Goal: Task Accomplishment & Management: Use online tool/utility

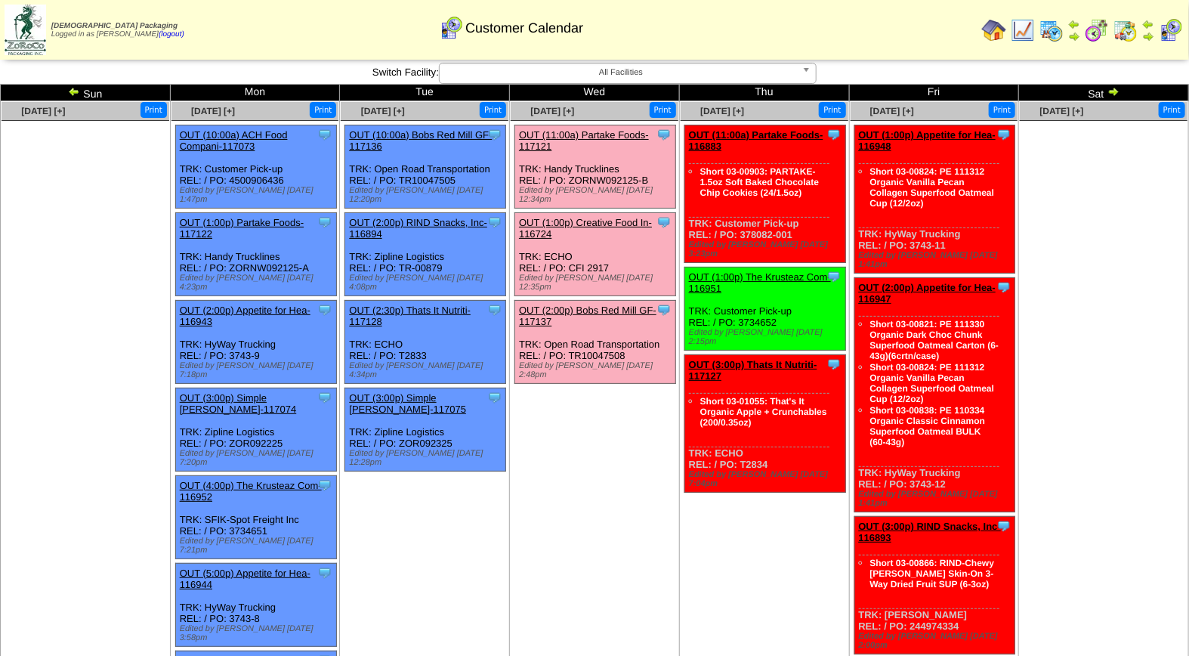
click at [575, 137] on link "OUT (11:00a) Partake Foods-117121" at bounding box center [584, 140] width 130 height 23
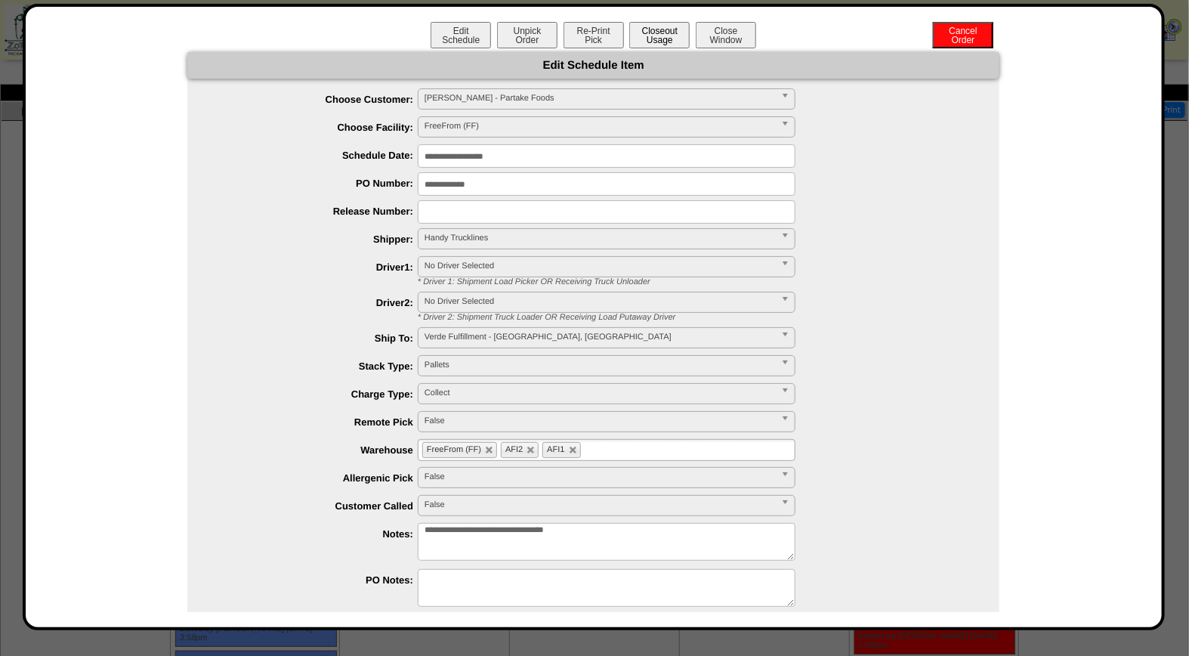
click at [648, 36] on button "Closeout Usage" at bounding box center [659, 35] width 60 height 26
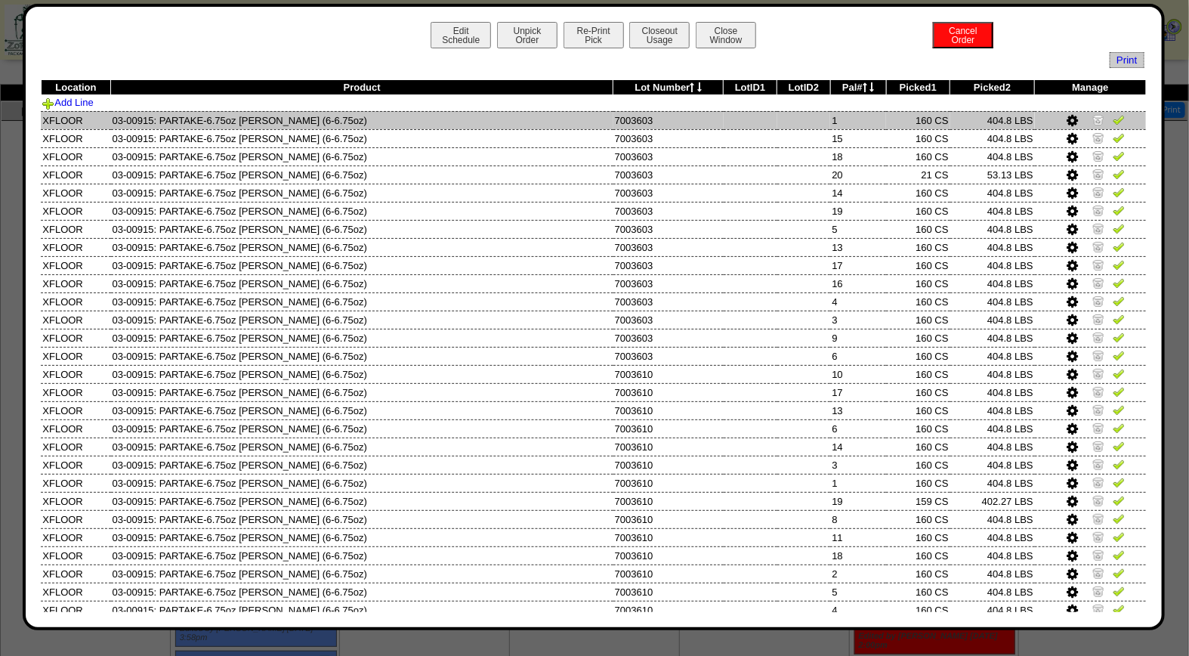
click at [1113, 116] on img at bounding box center [1119, 119] width 12 height 12
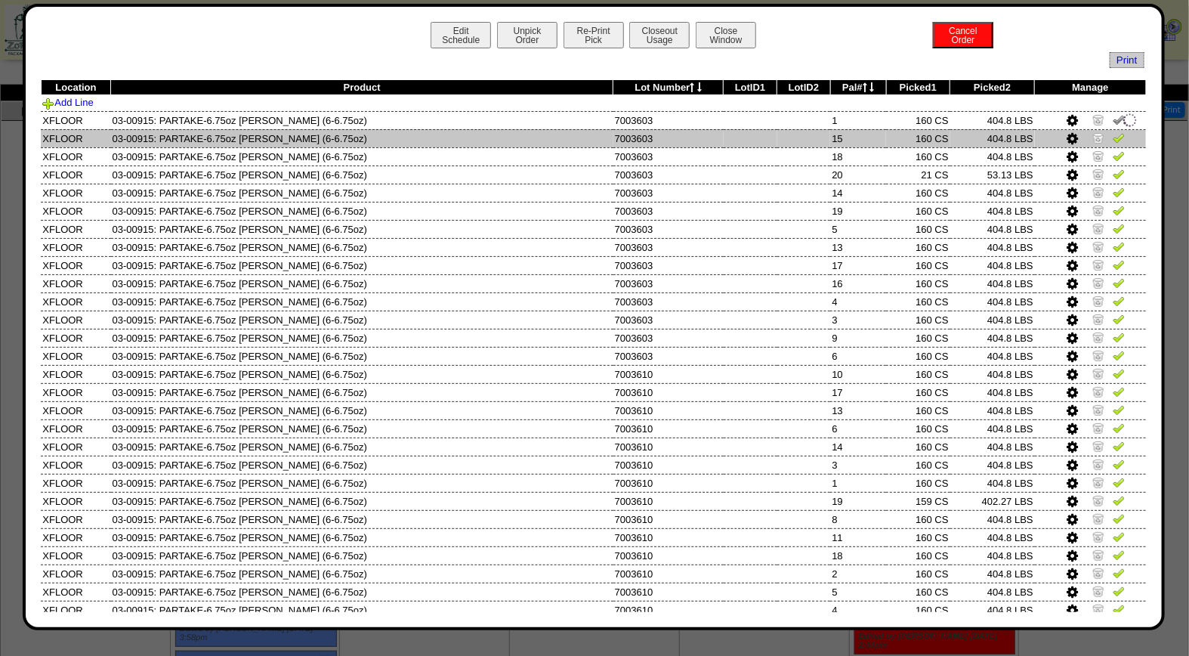
click at [1113, 137] on img at bounding box center [1119, 137] width 12 height 12
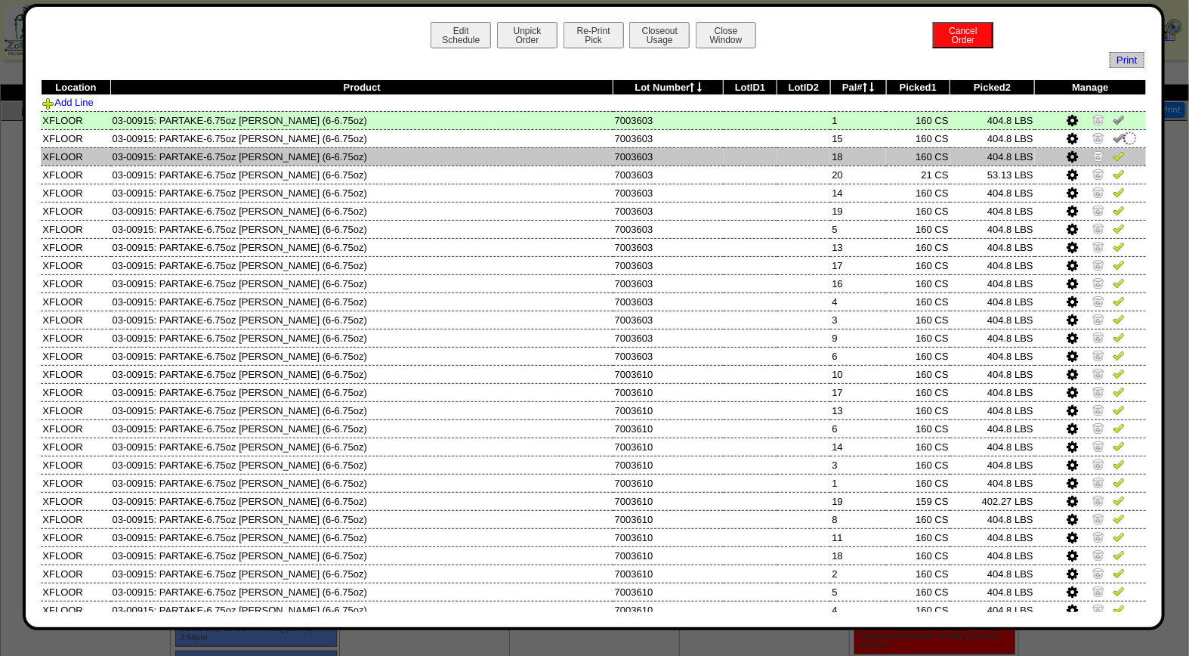
click at [1113, 154] on img at bounding box center [1119, 156] width 12 height 12
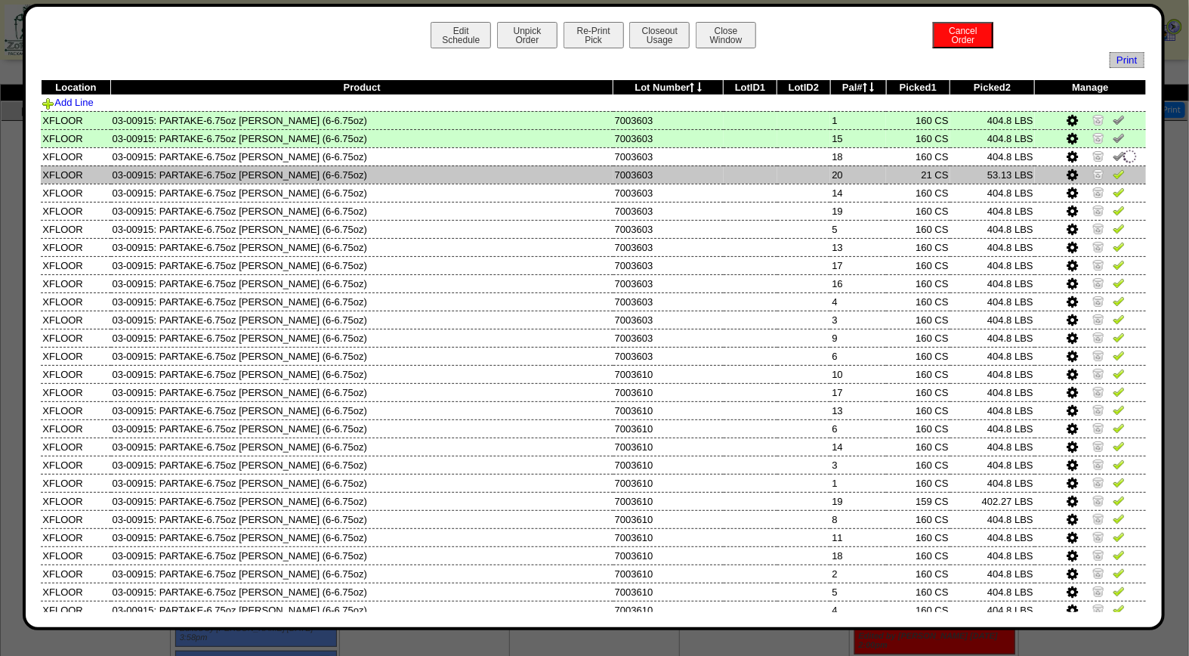
click at [1113, 174] on img at bounding box center [1119, 174] width 12 height 12
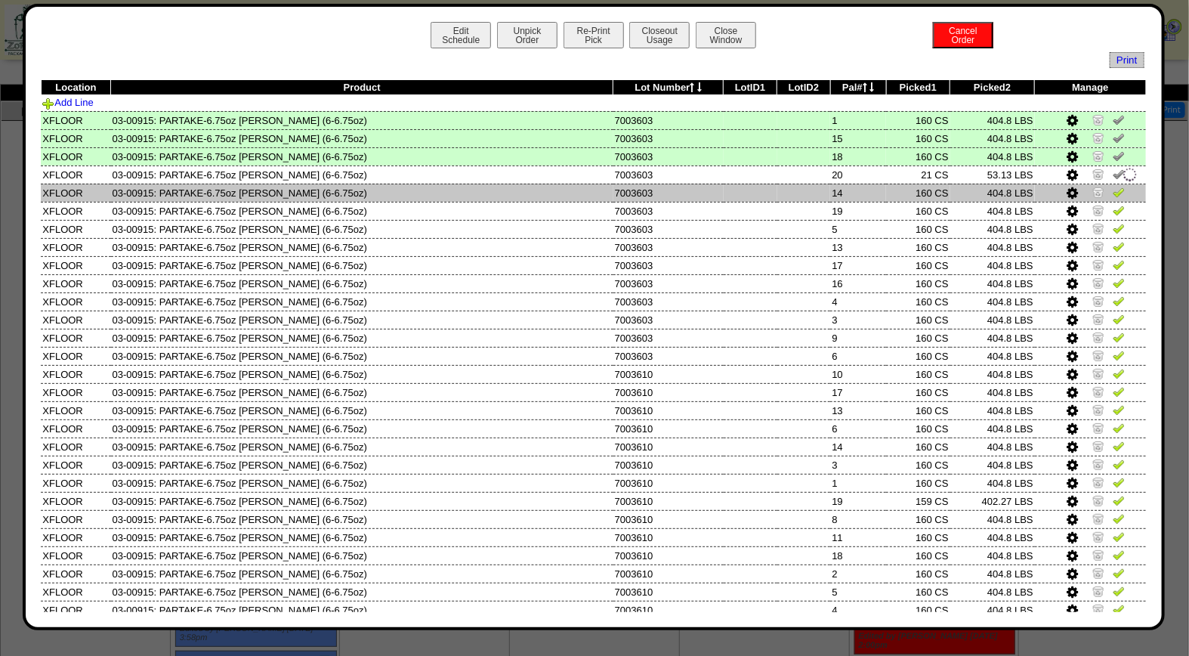
click at [1113, 187] on img at bounding box center [1119, 192] width 12 height 12
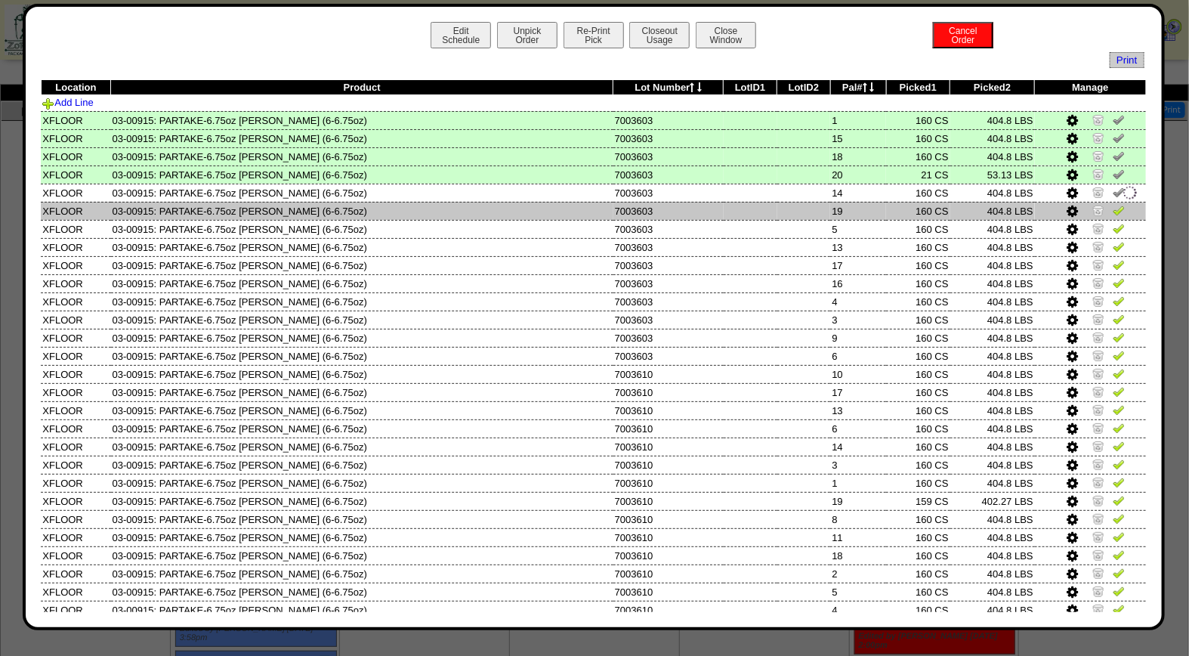
click at [1113, 209] on img at bounding box center [1119, 210] width 12 height 12
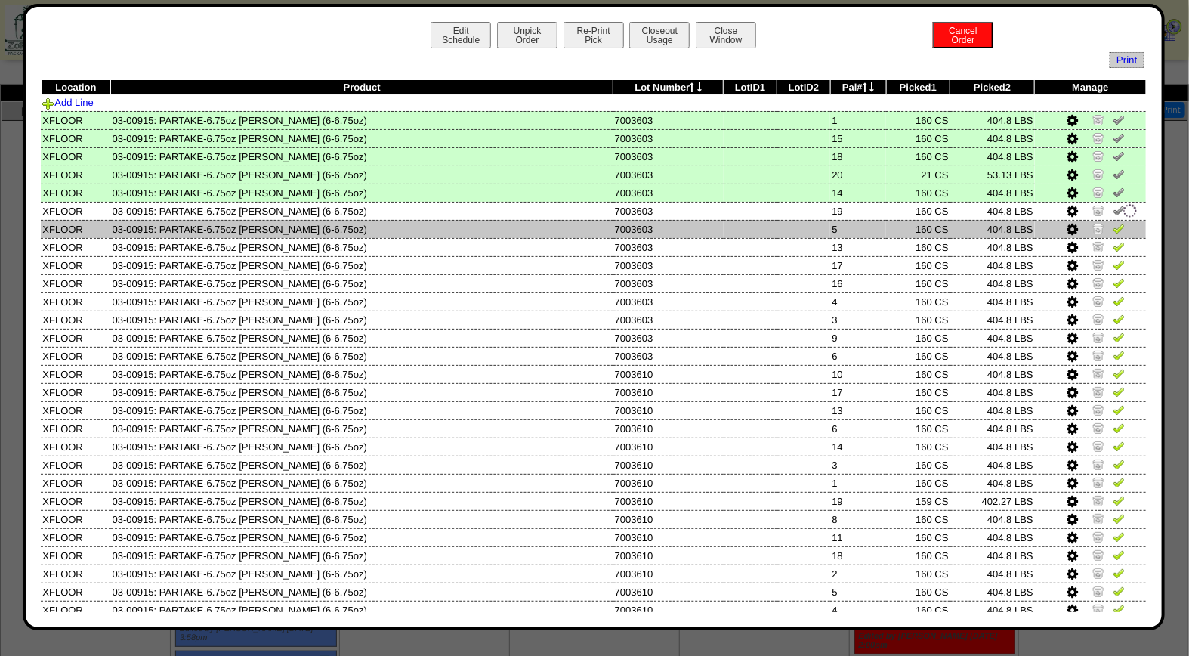
click at [1113, 231] on img at bounding box center [1119, 228] width 12 height 12
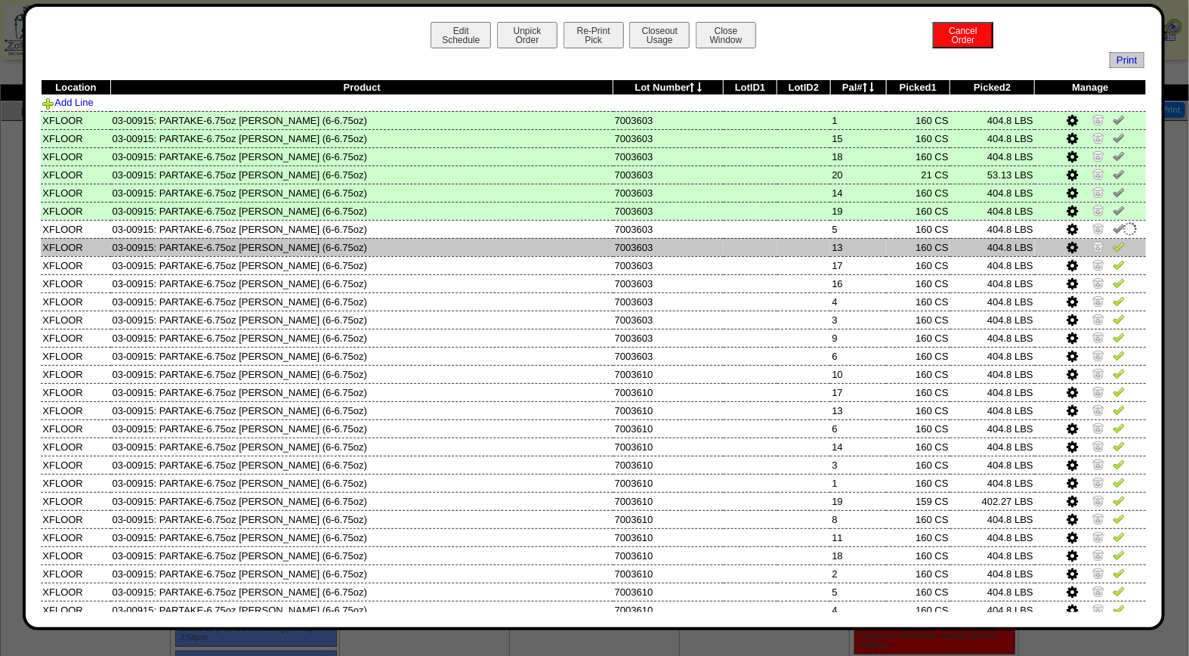
click at [1113, 247] on img at bounding box center [1119, 246] width 12 height 12
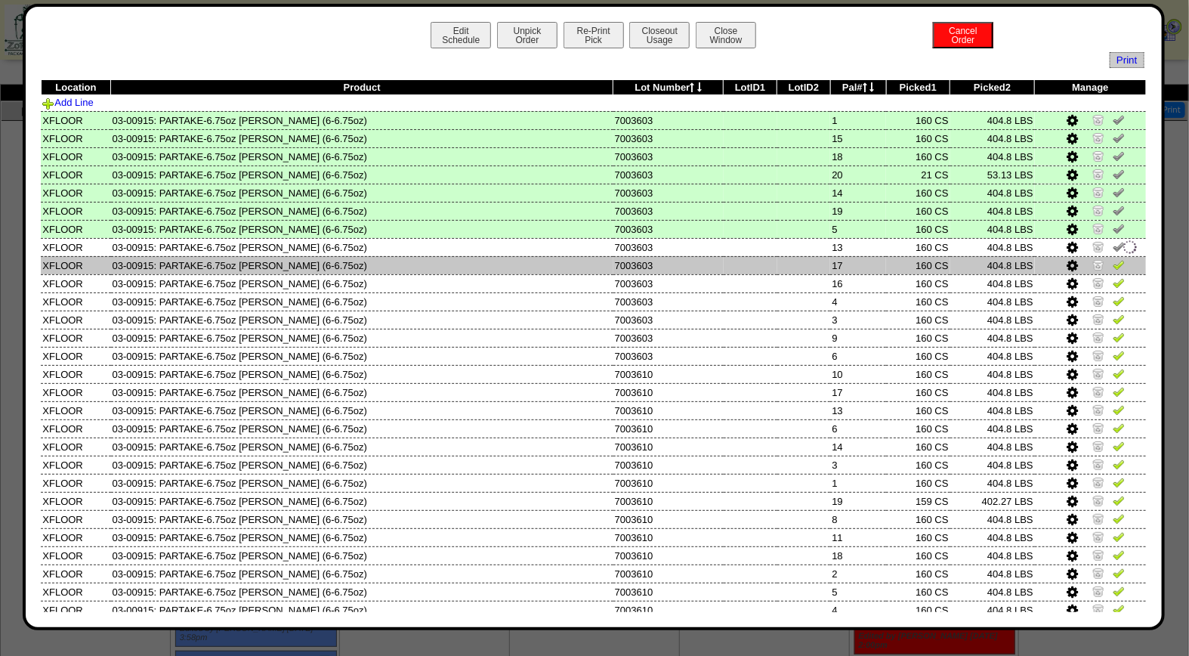
click at [1113, 258] on img at bounding box center [1119, 264] width 12 height 12
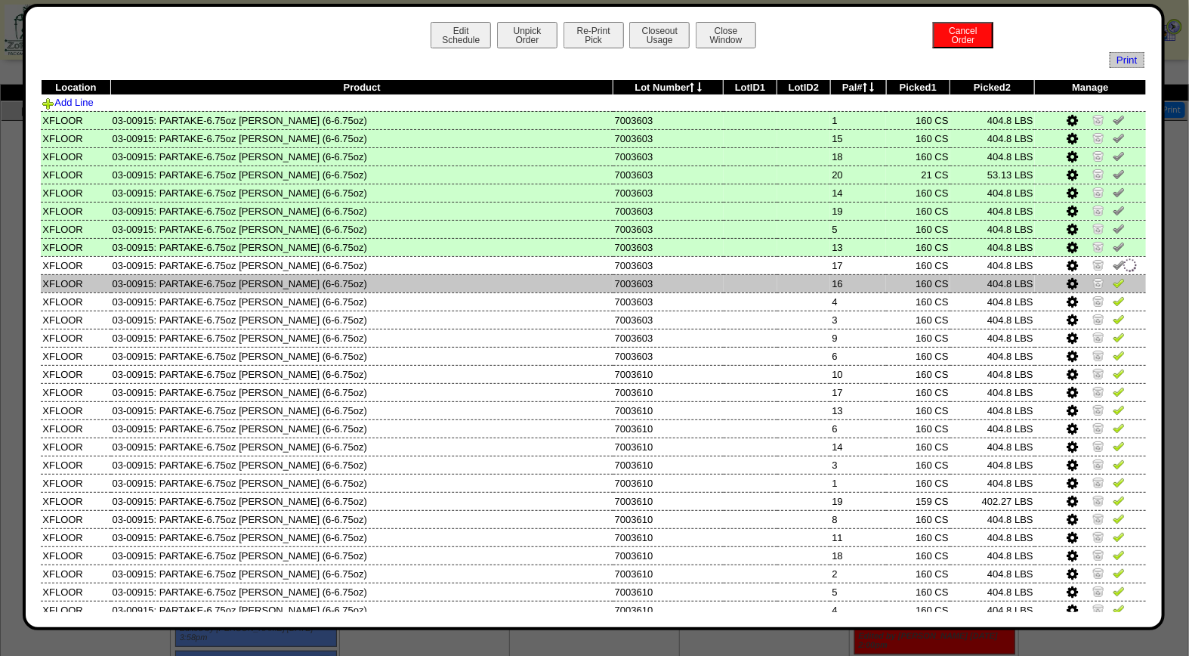
click at [1113, 284] on img at bounding box center [1119, 282] width 12 height 12
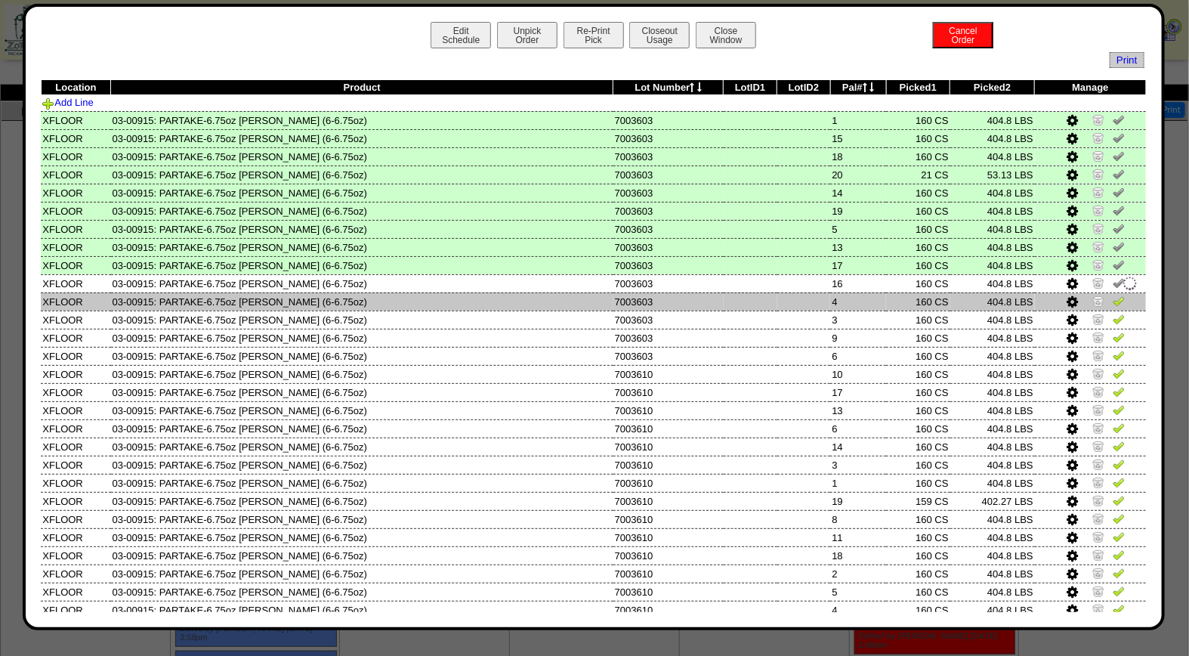
click at [1113, 299] on img at bounding box center [1119, 301] width 12 height 12
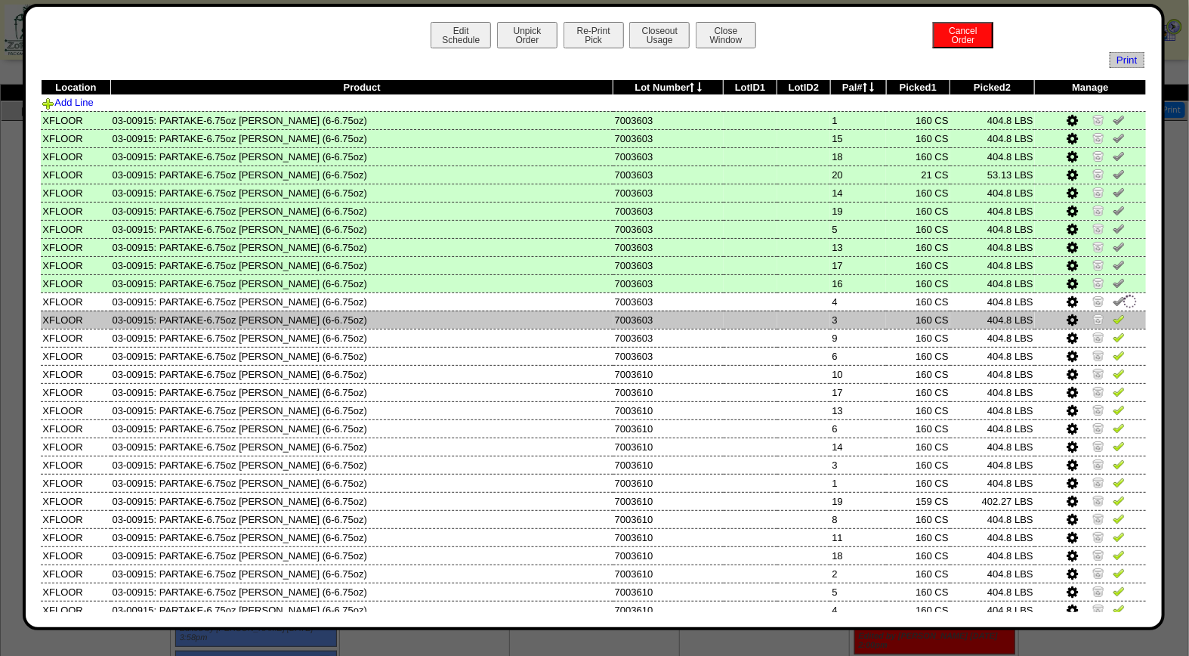
click at [1113, 315] on img at bounding box center [1119, 319] width 12 height 12
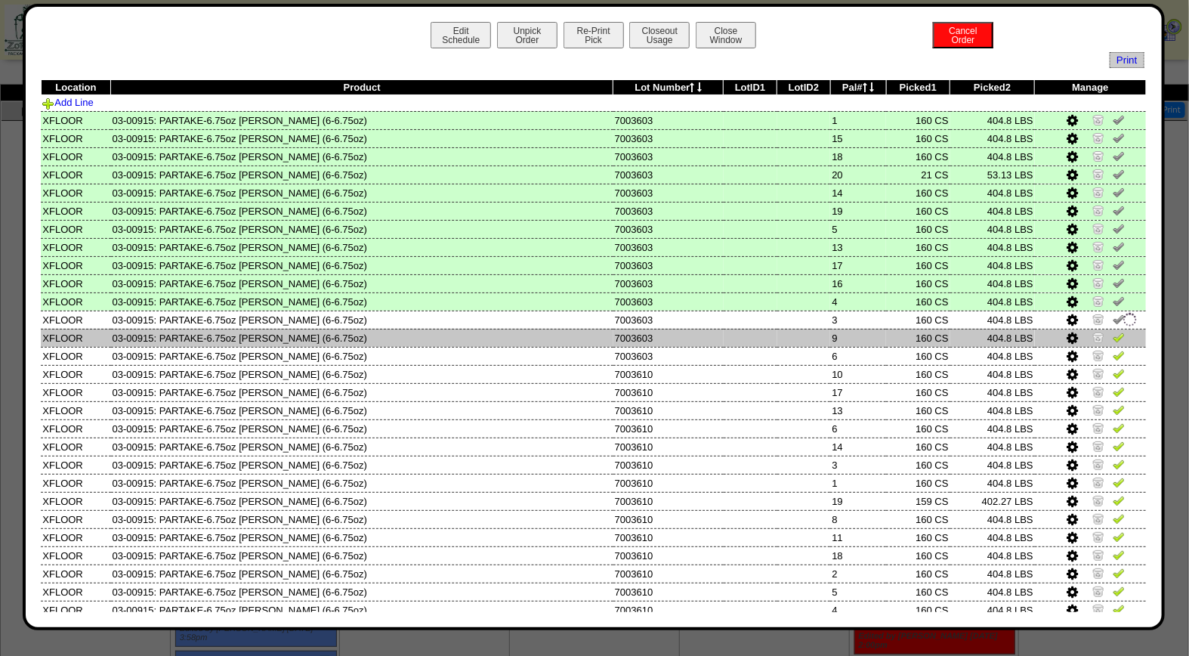
click at [1113, 335] on img at bounding box center [1119, 337] width 12 height 12
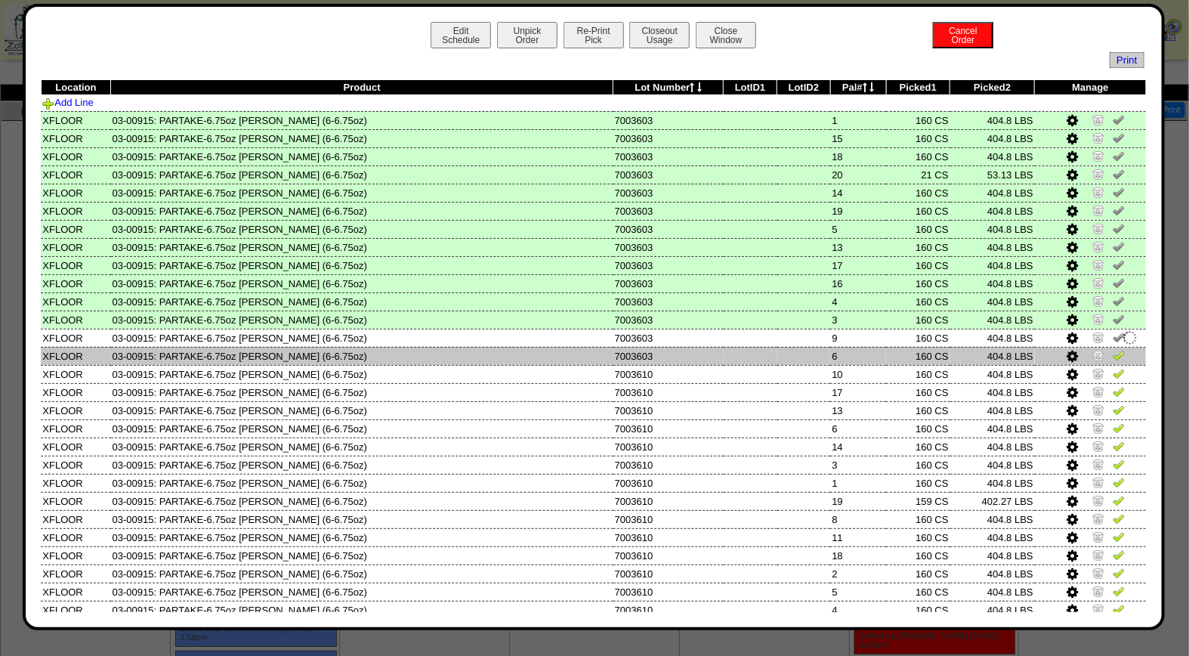
click at [1113, 352] on img at bounding box center [1119, 355] width 12 height 12
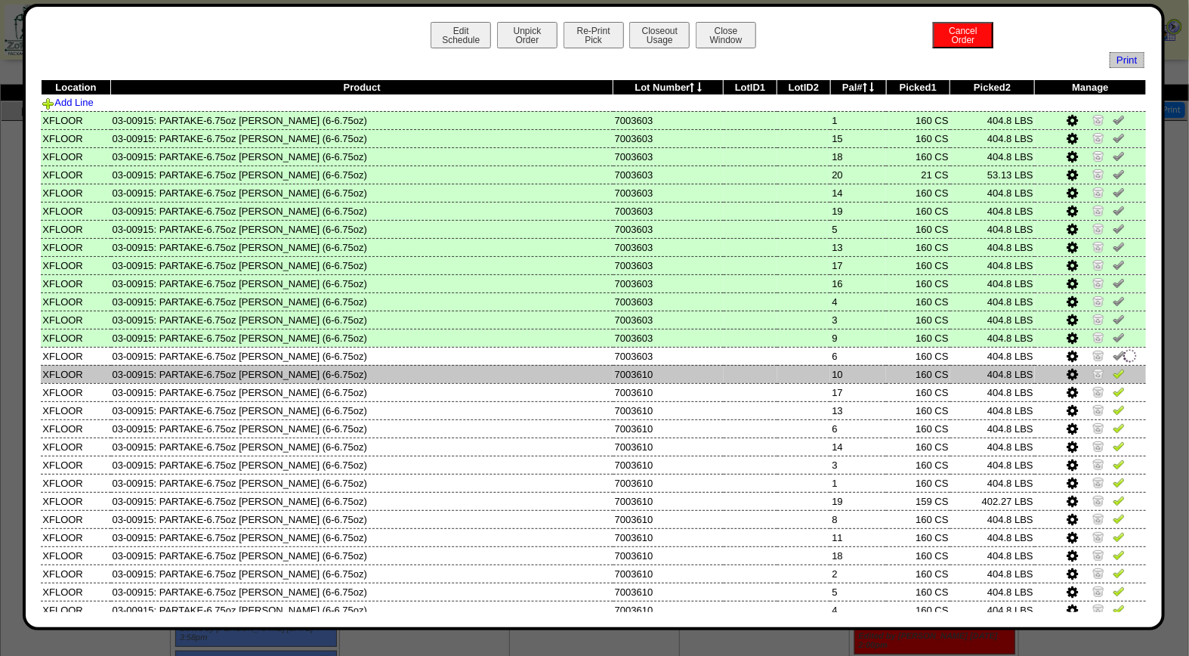
click at [1113, 368] on img at bounding box center [1119, 373] width 12 height 12
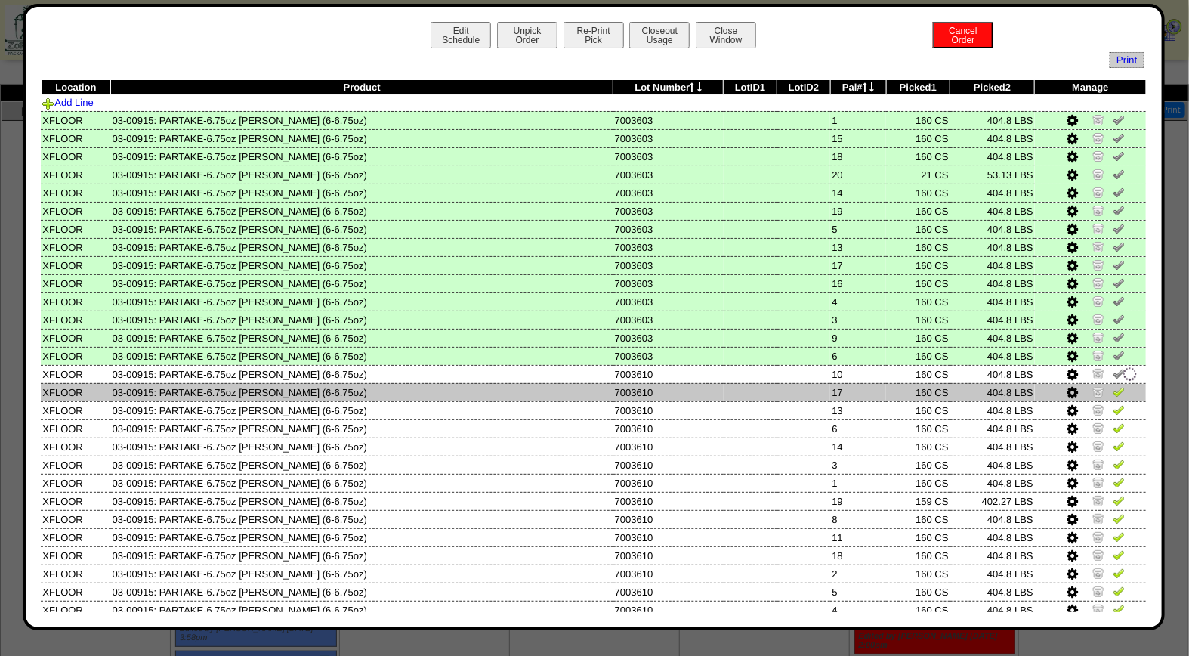
click at [1113, 389] on img at bounding box center [1119, 391] width 12 height 12
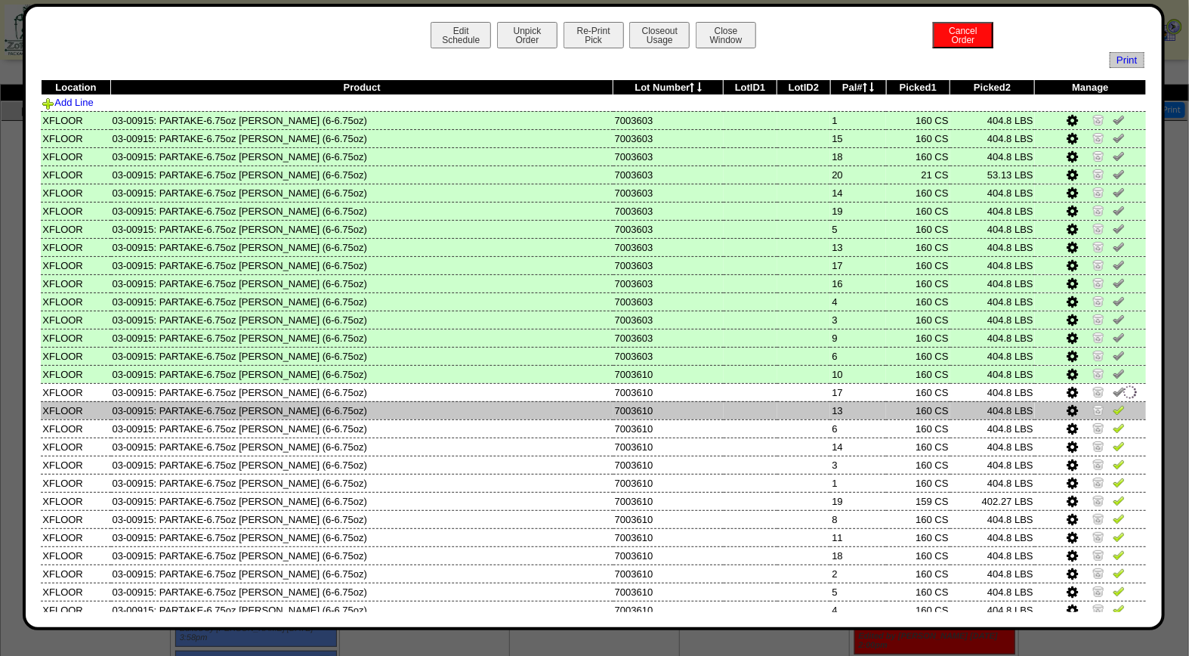
click at [1113, 406] on img at bounding box center [1119, 409] width 12 height 12
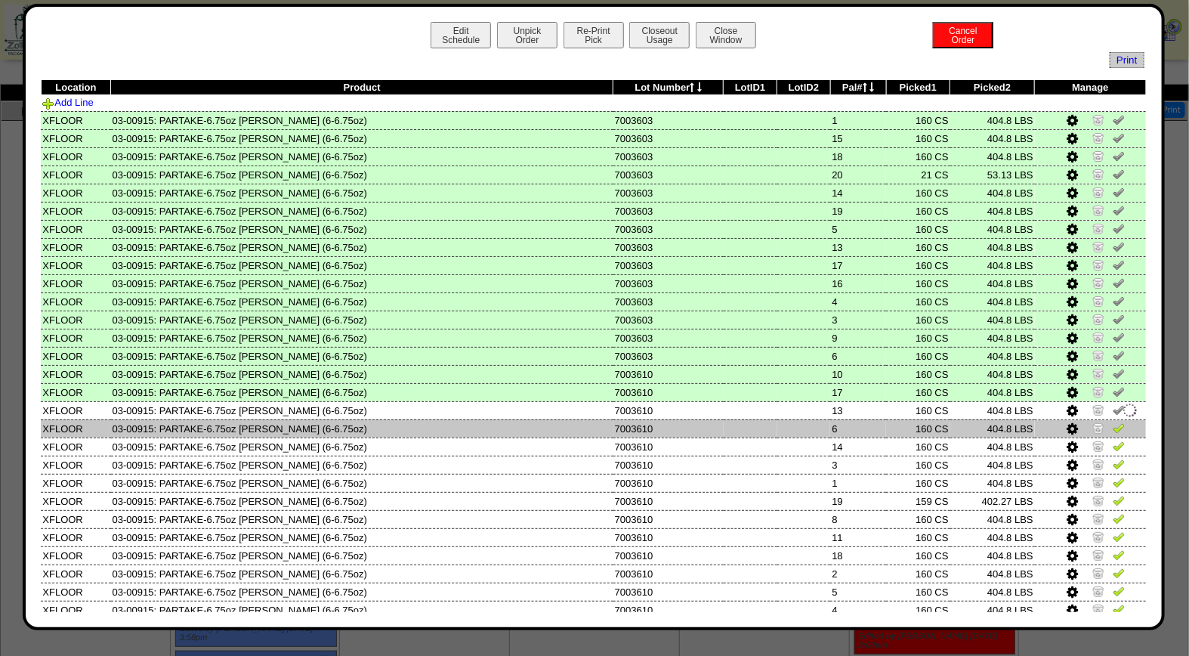
click at [1113, 423] on img at bounding box center [1119, 428] width 12 height 12
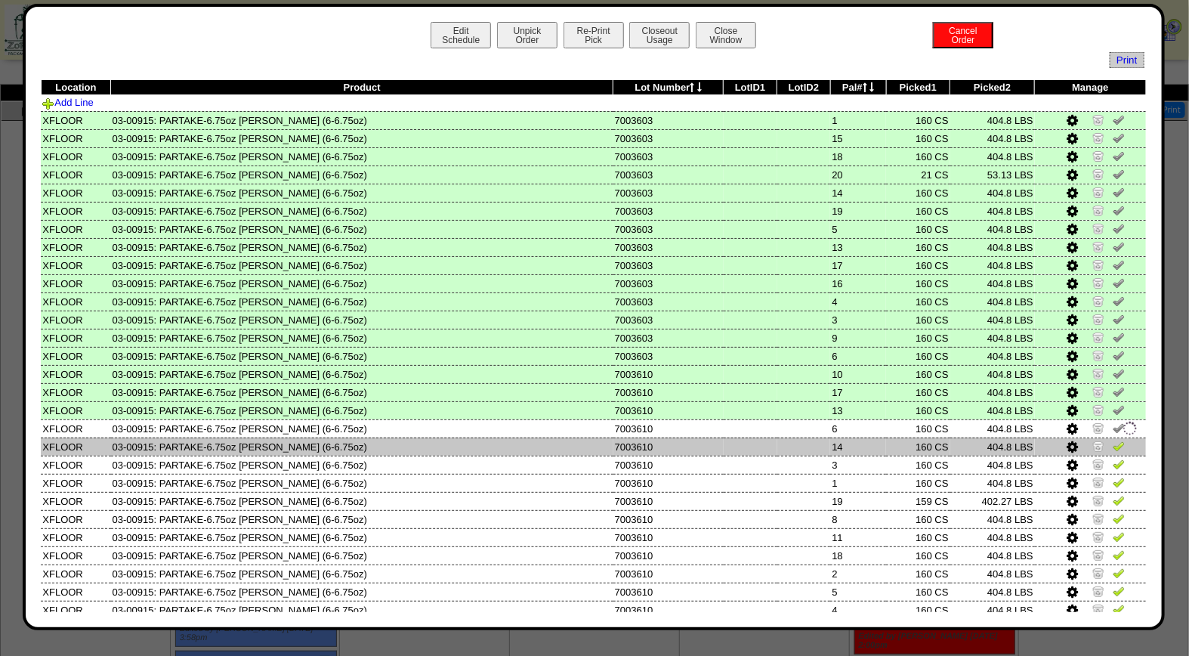
click at [1113, 440] on img at bounding box center [1119, 446] width 12 height 12
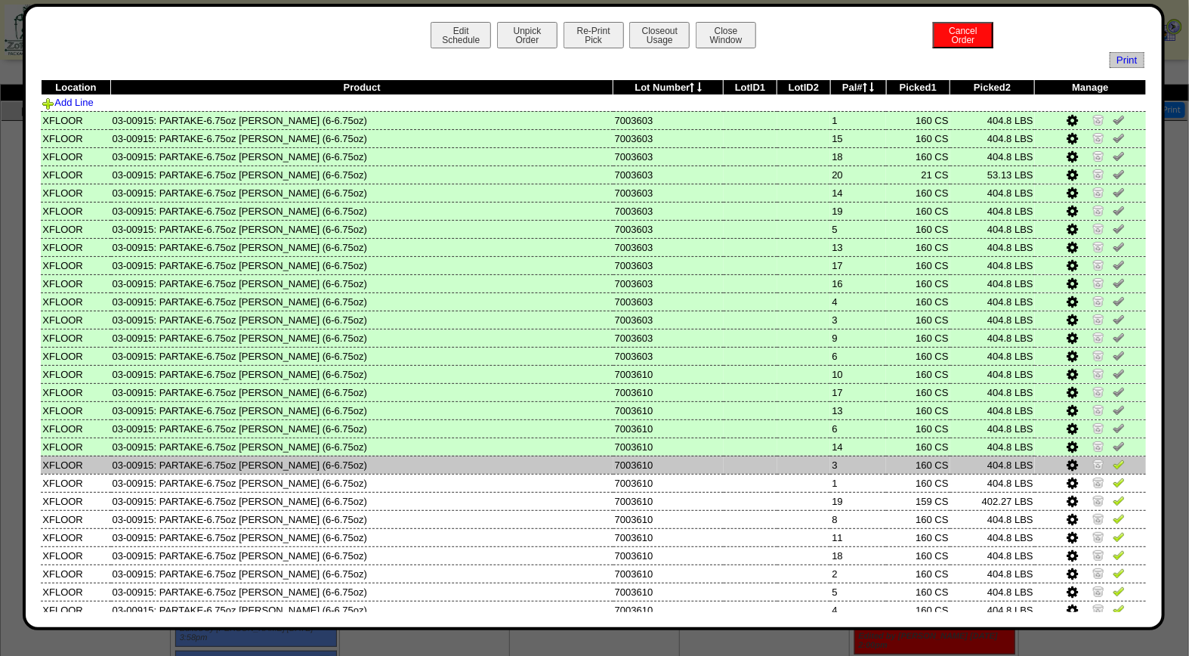
click at [1113, 458] on img at bounding box center [1119, 464] width 12 height 12
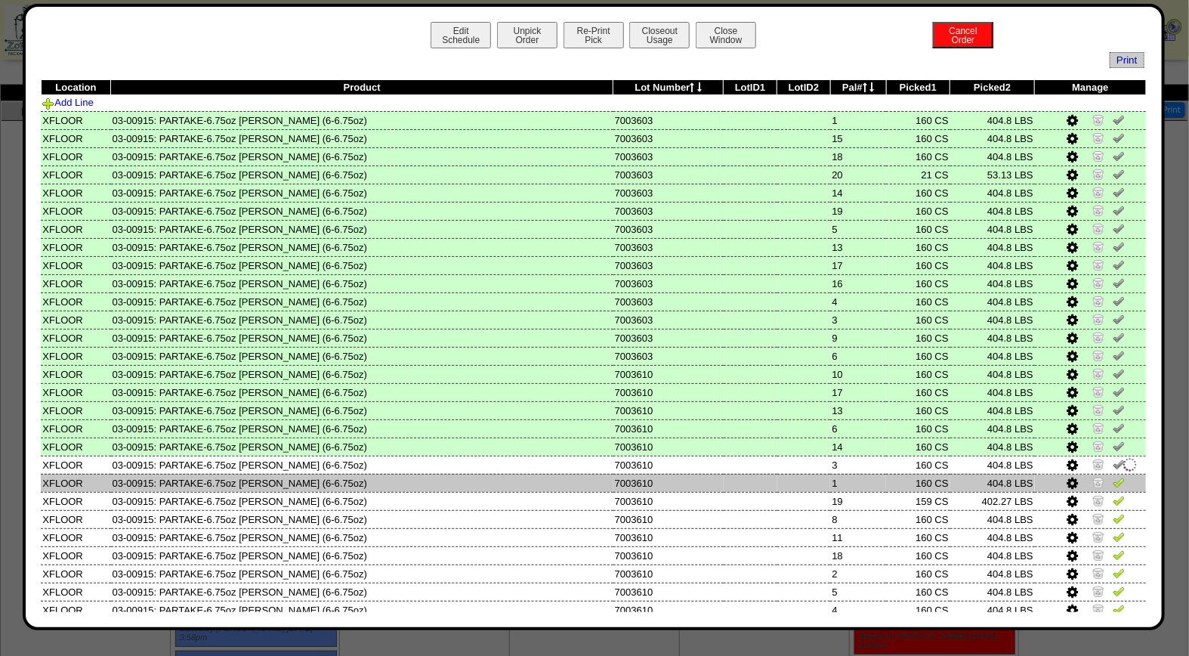
click at [1113, 476] on img at bounding box center [1119, 482] width 12 height 12
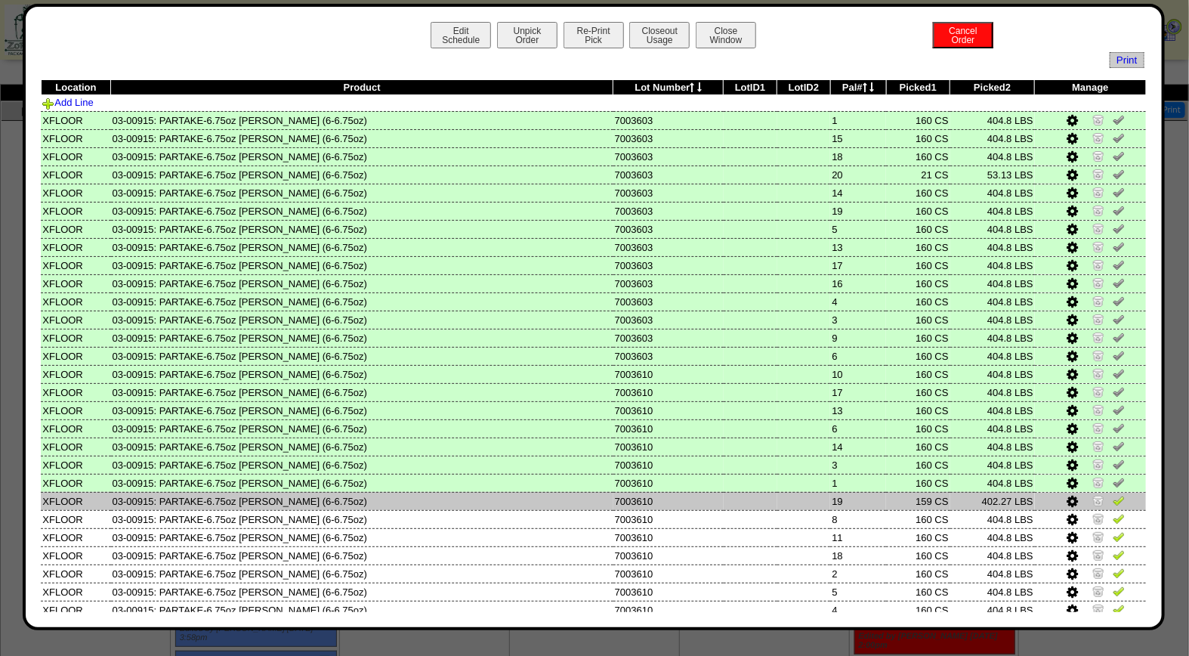
click at [1113, 494] on img at bounding box center [1119, 500] width 12 height 12
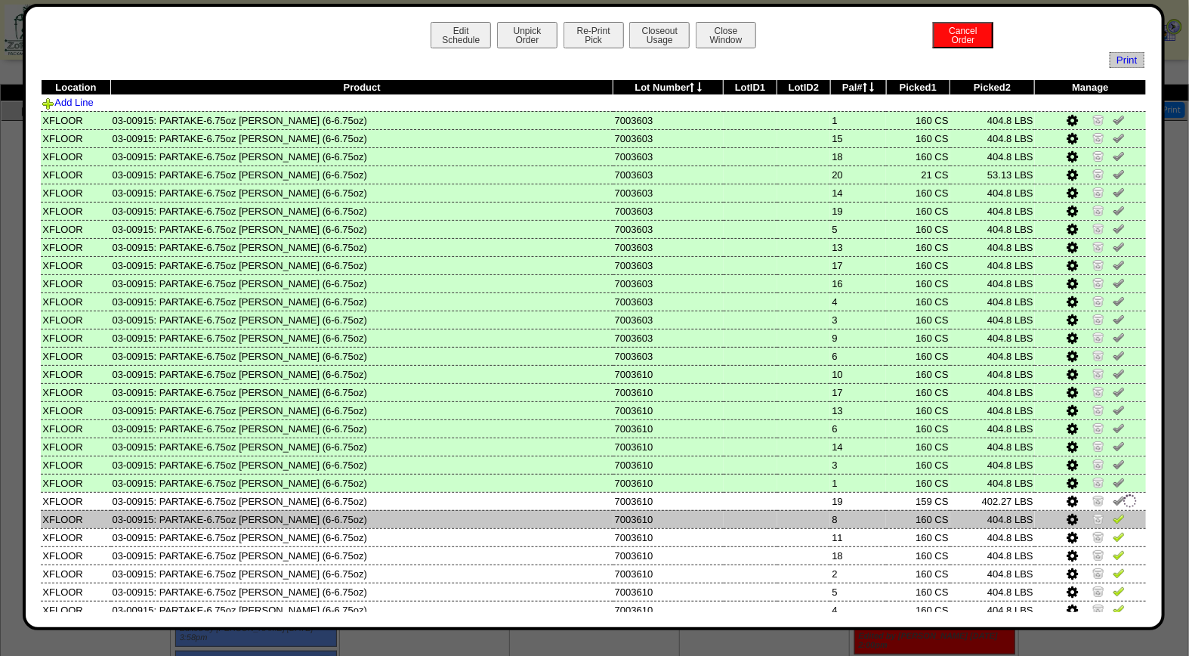
click at [1113, 516] on img at bounding box center [1119, 518] width 12 height 12
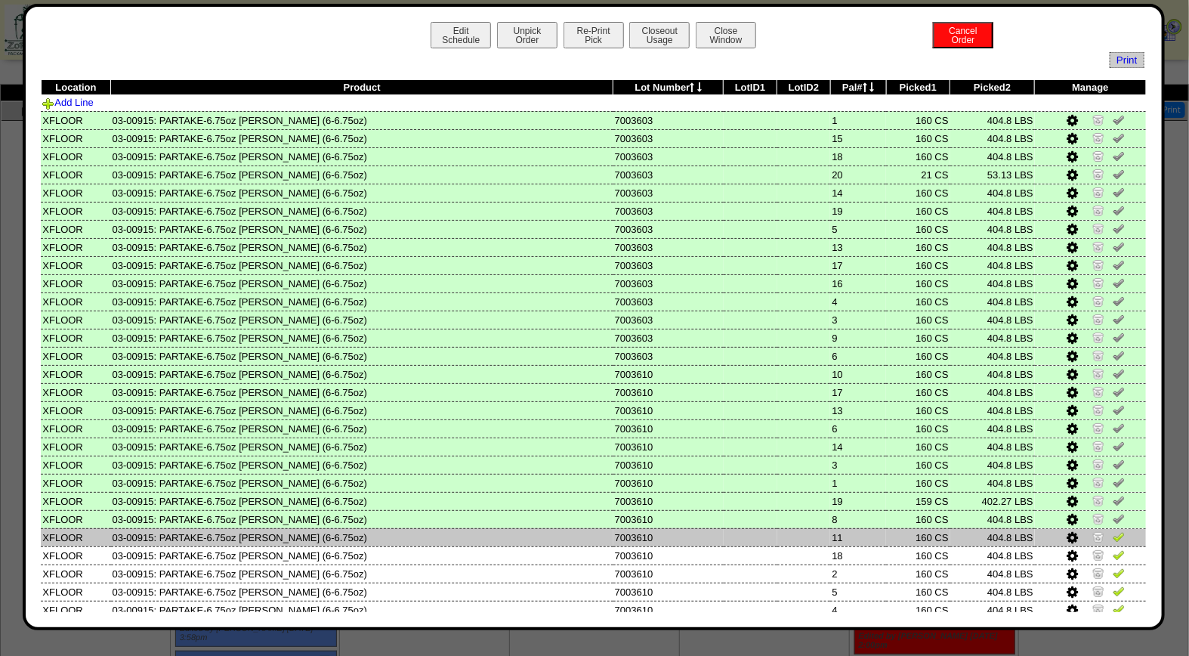
click at [1113, 532] on img at bounding box center [1119, 536] width 12 height 12
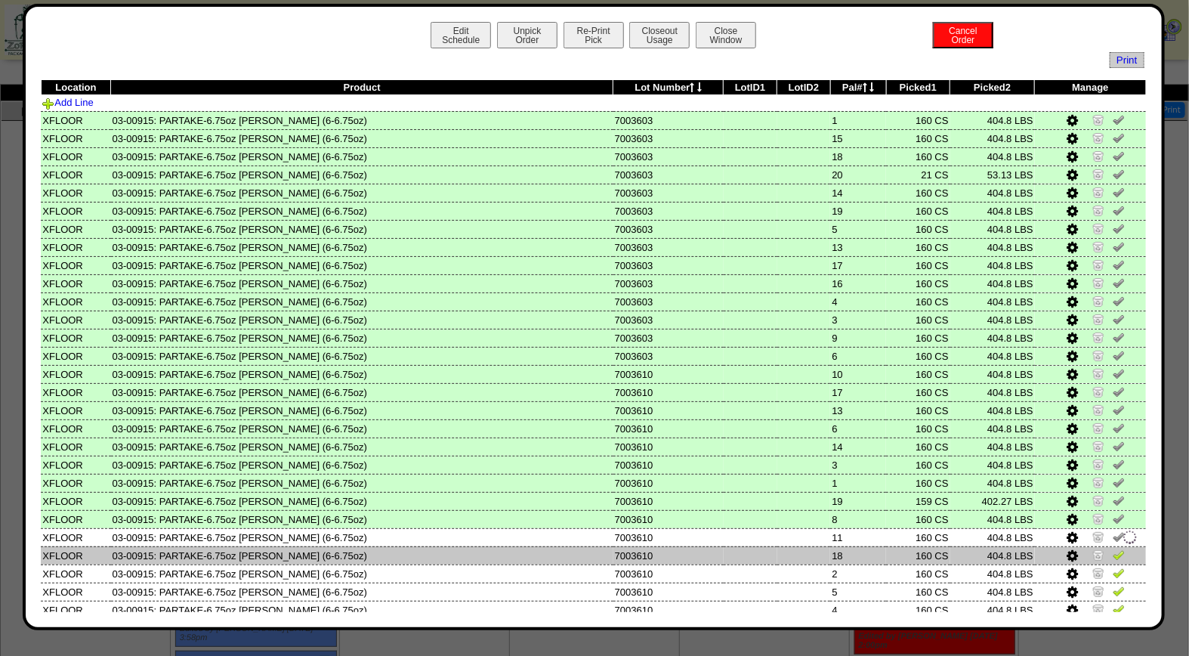
click at [1113, 548] on img at bounding box center [1119, 554] width 12 height 12
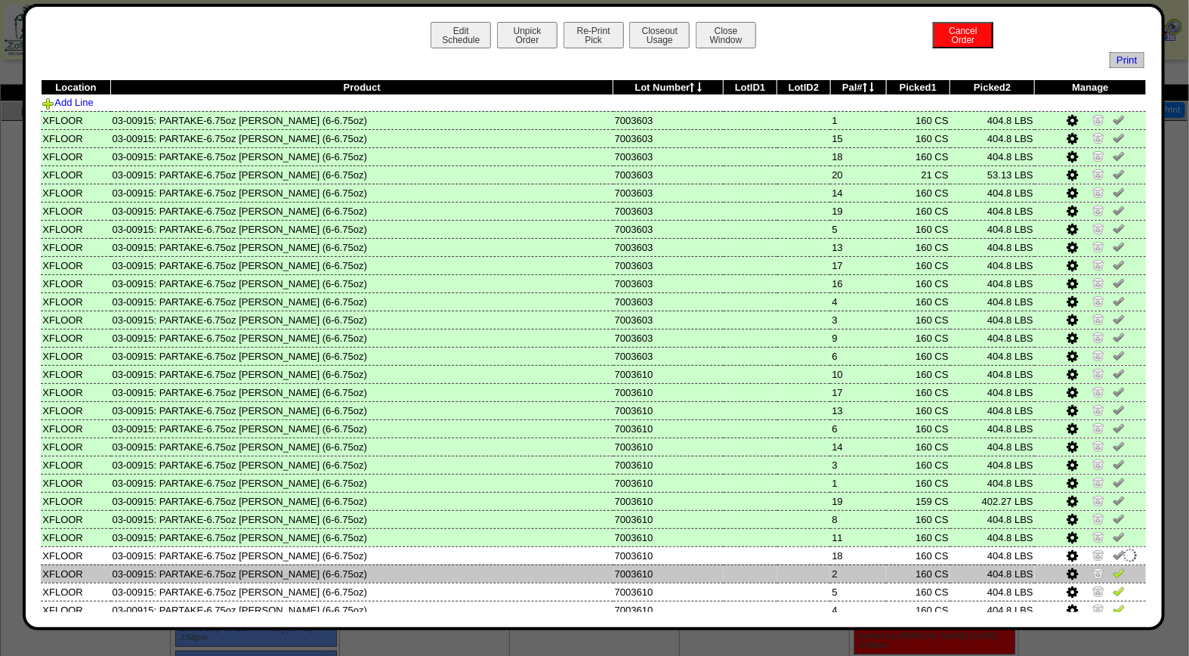
click at [1113, 567] on img at bounding box center [1119, 573] width 12 height 12
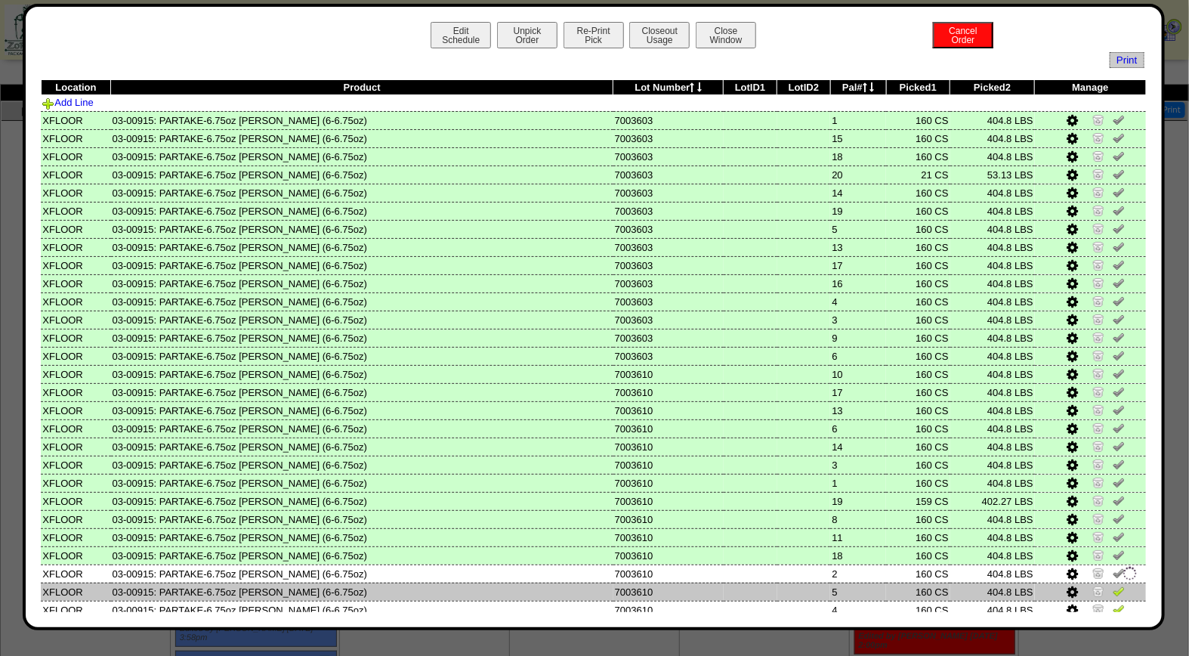
click at [1113, 585] on img at bounding box center [1119, 591] width 12 height 12
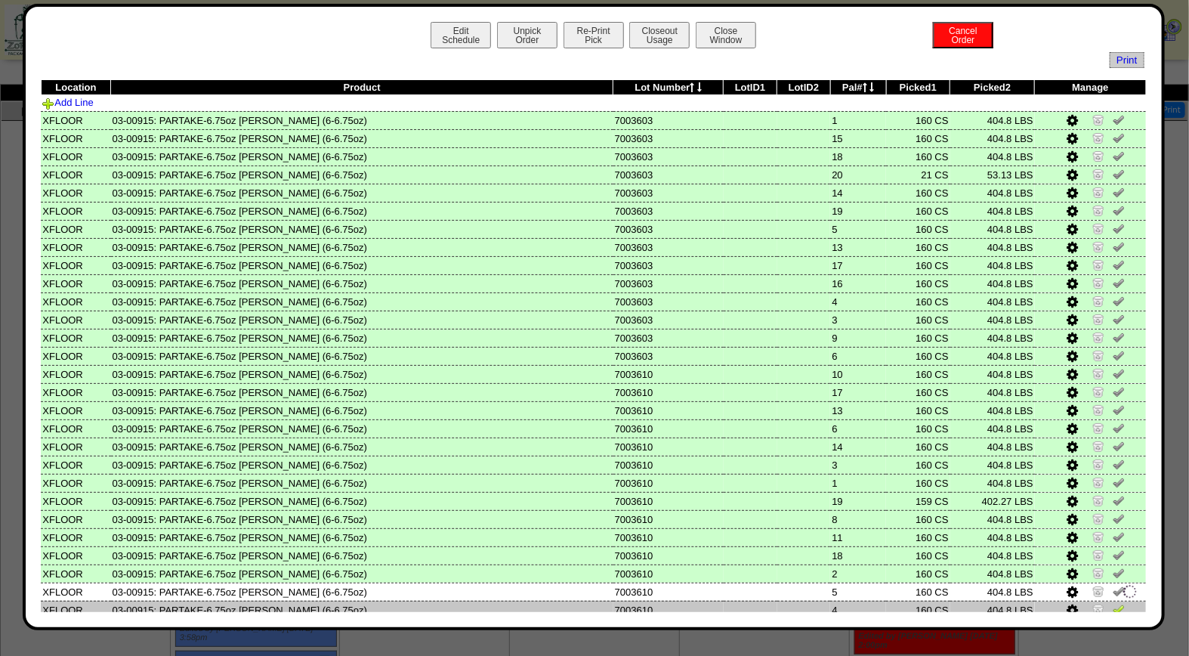
click at [1113, 607] on link at bounding box center [1119, 611] width 12 height 11
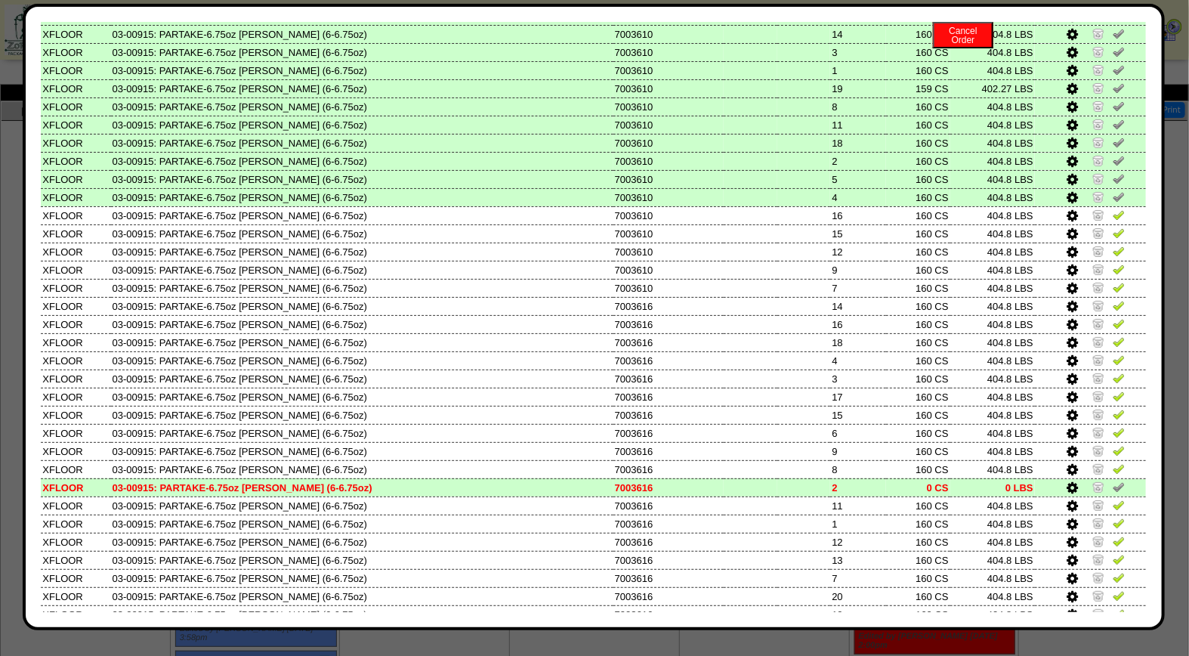
scroll to position [422, 0]
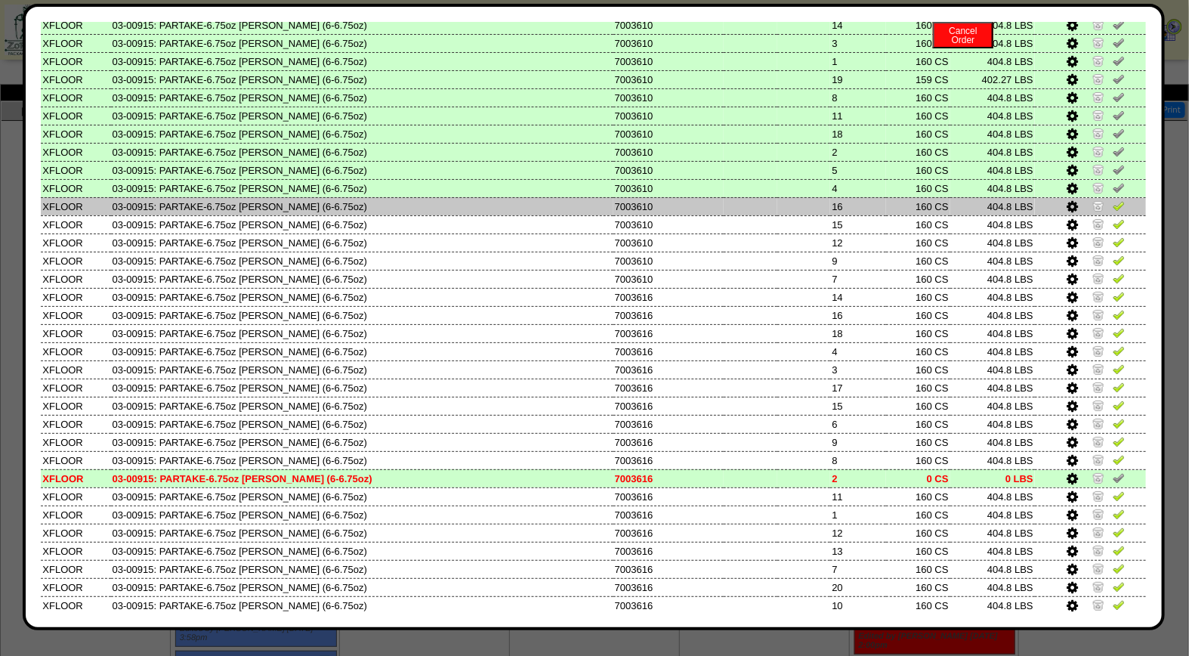
click at [1113, 199] on img at bounding box center [1119, 205] width 12 height 12
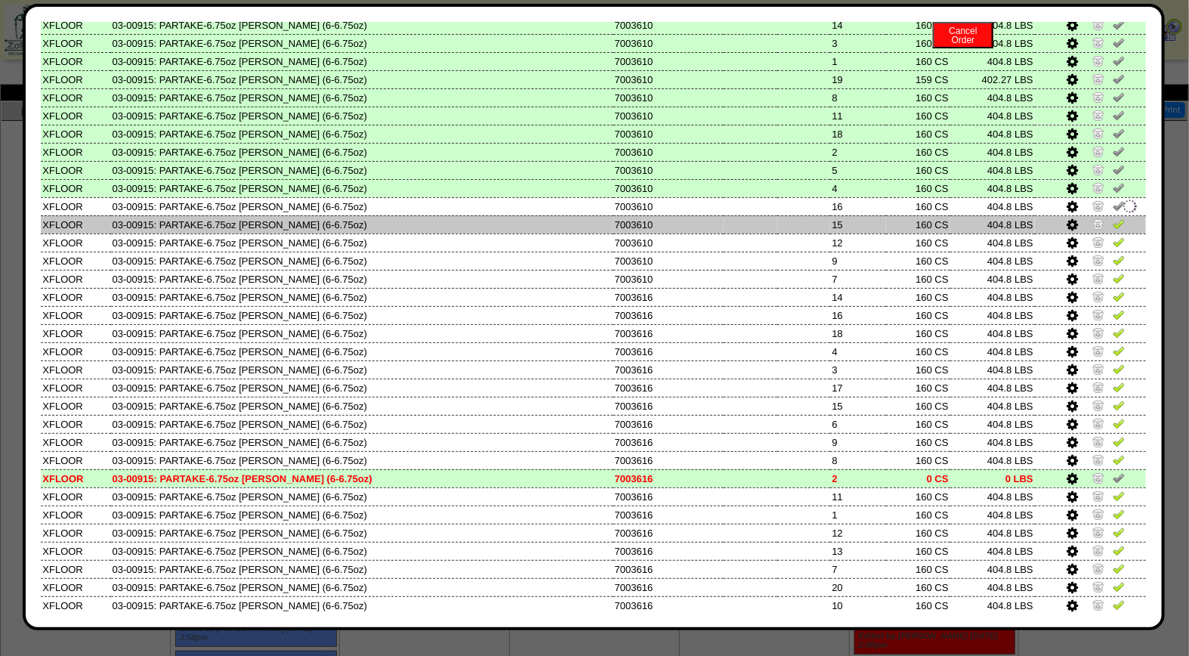
click at [1113, 218] on img at bounding box center [1119, 224] width 12 height 12
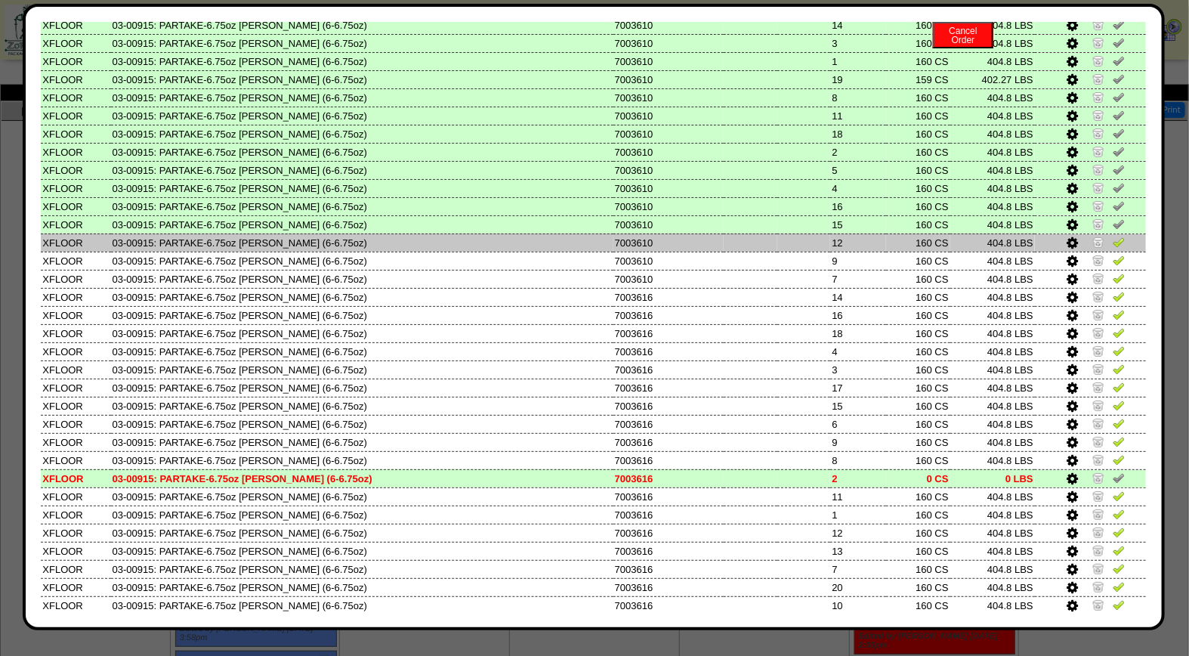
click at [1113, 236] on img at bounding box center [1119, 242] width 12 height 12
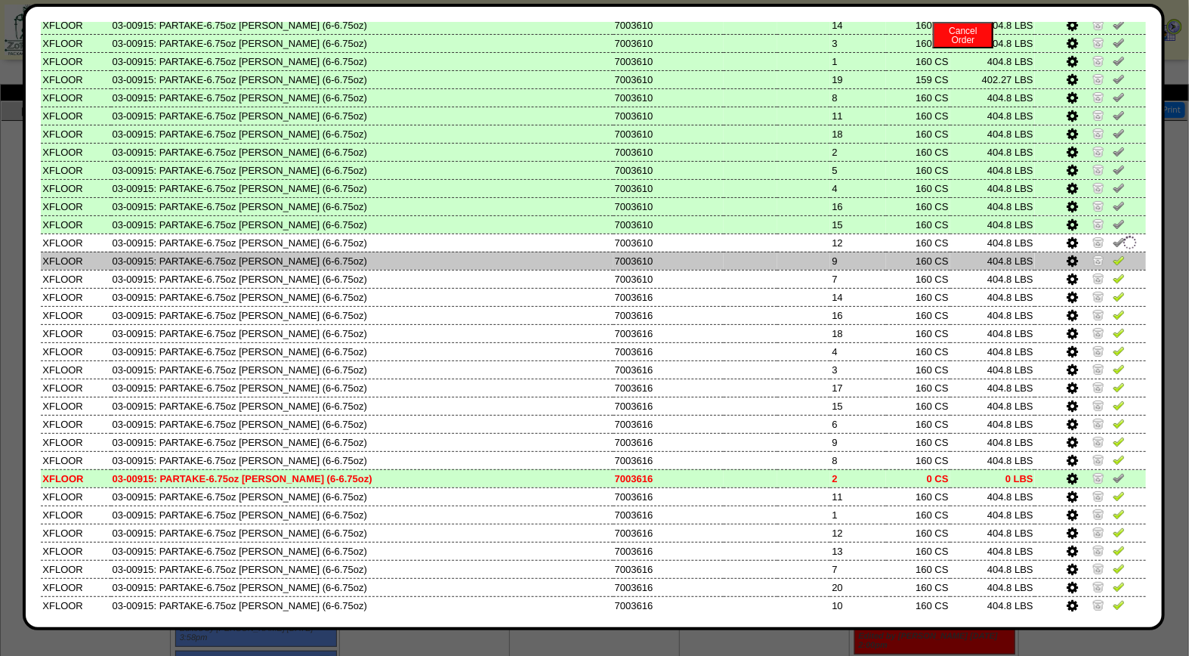
click at [1113, 254] on img at bounding box center [1119, 260] width 12 height 12
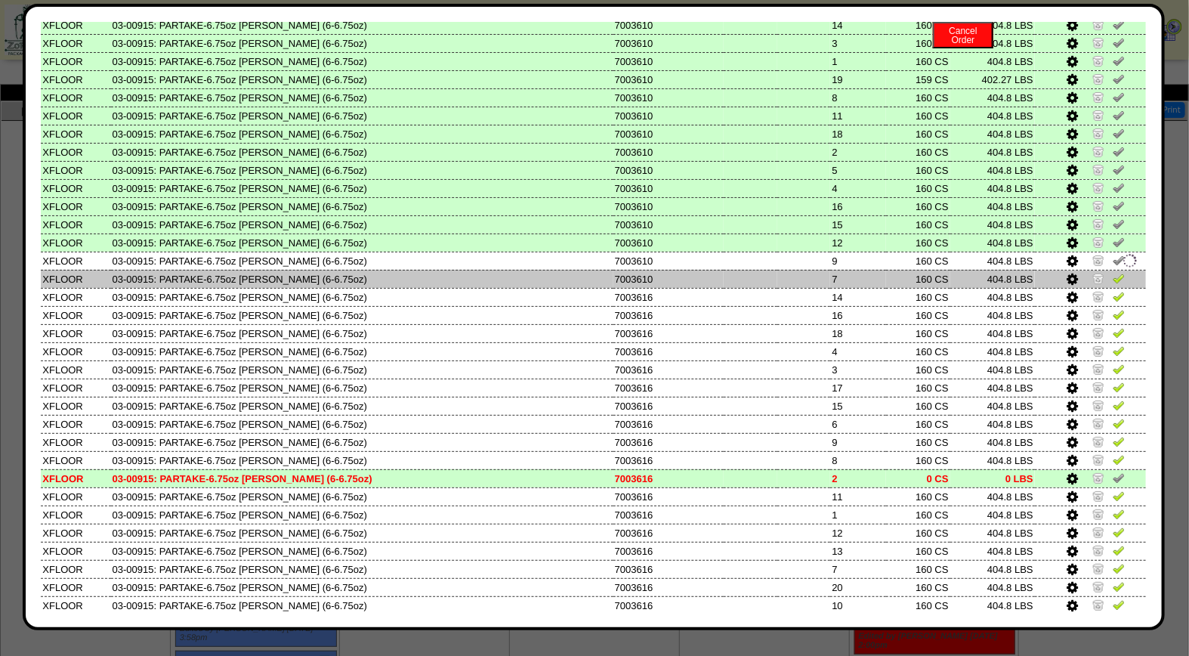
click at [1113, 272] on img at bounding box center [1119, 278] width 12 height 12
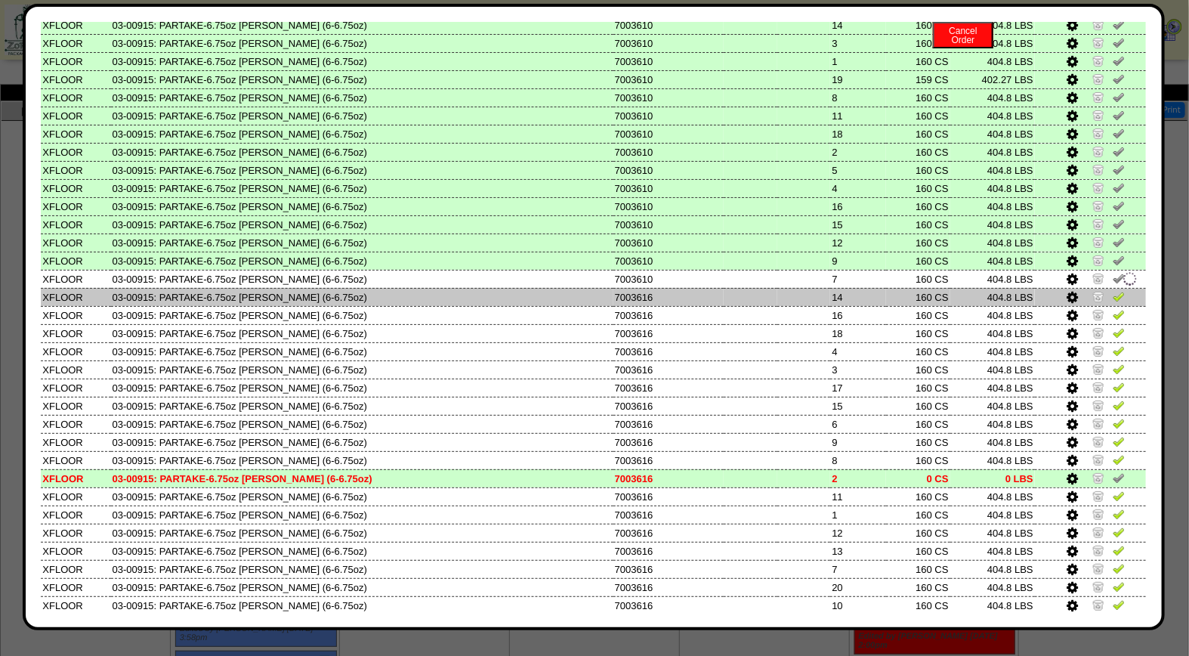
click at [1113, 290] on img at bounding box center [1119, 296] width 12 height 12
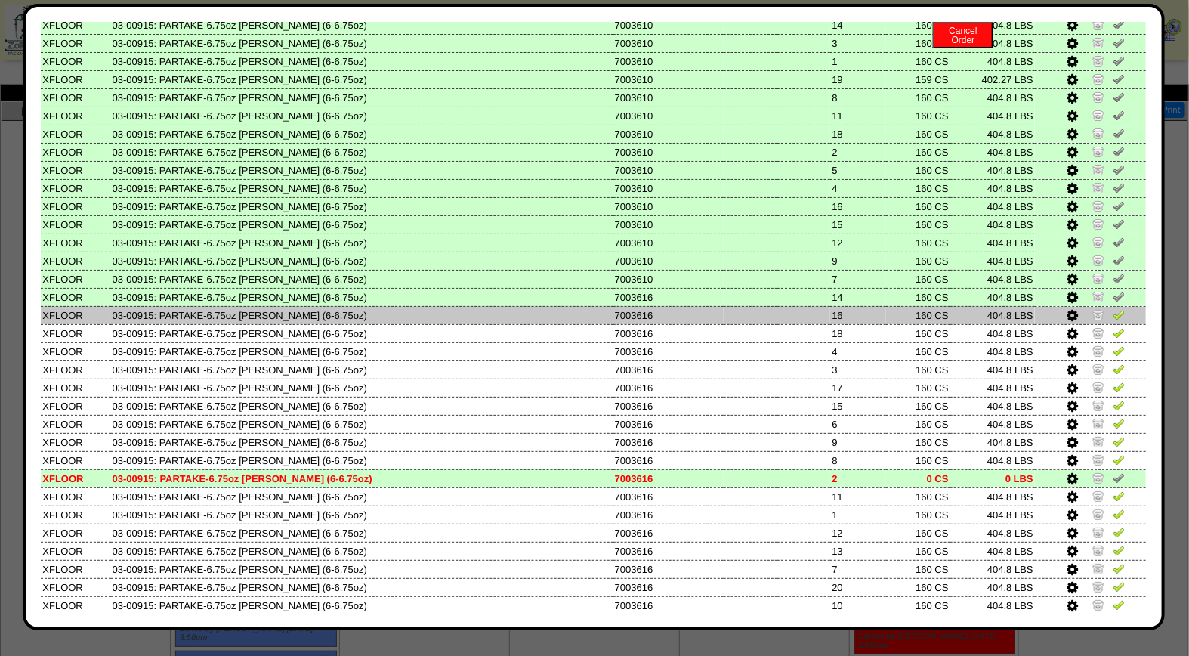
click at [1113, 308] on img at bounding box center [1119, 314] width 12 height 12
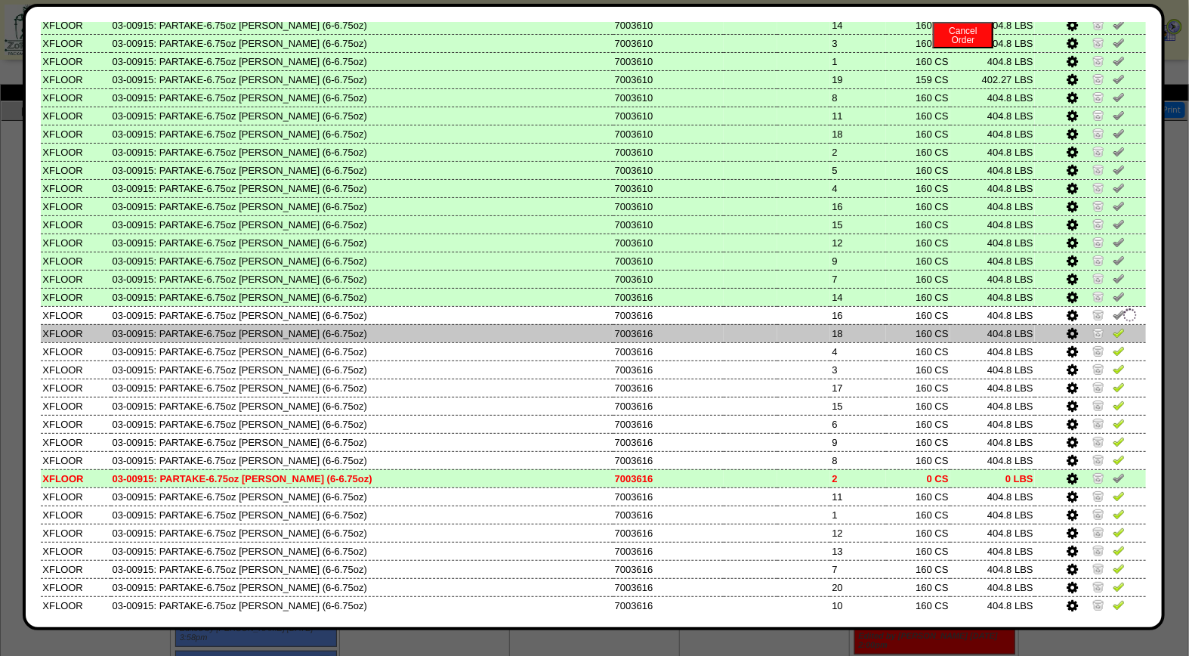
click at [1113, 326] on img at bounding box center [1119, 332] width 12 height 12
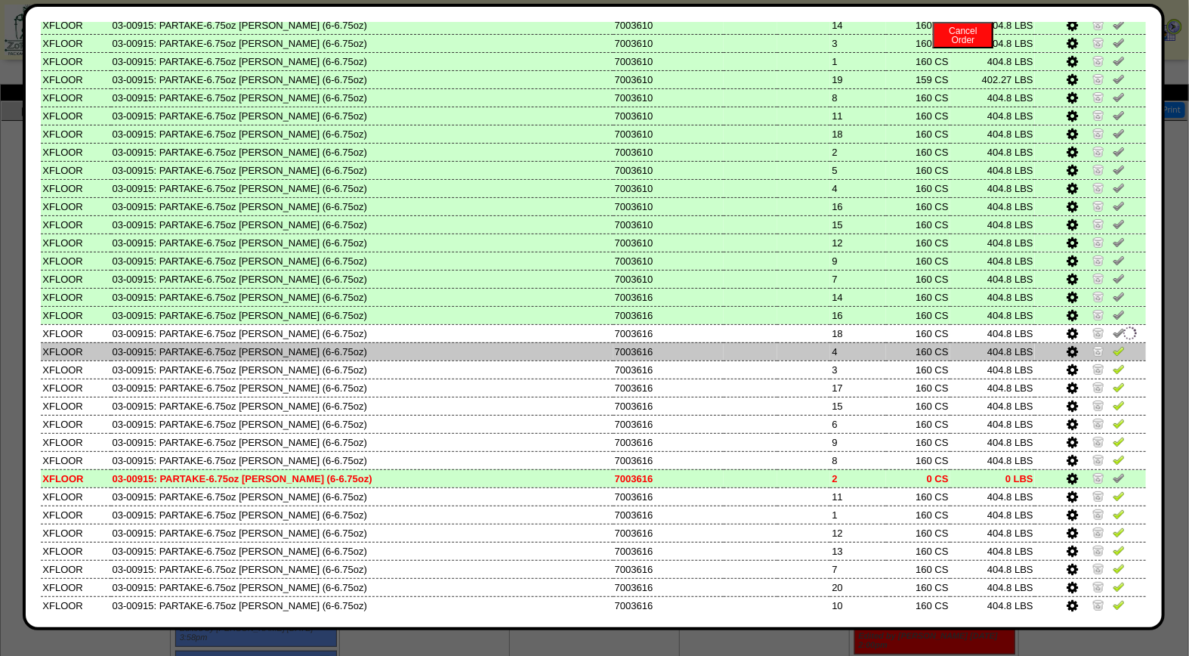
click at [1113, 344] on img at bounding box center [1119, 350] width 12 height 12
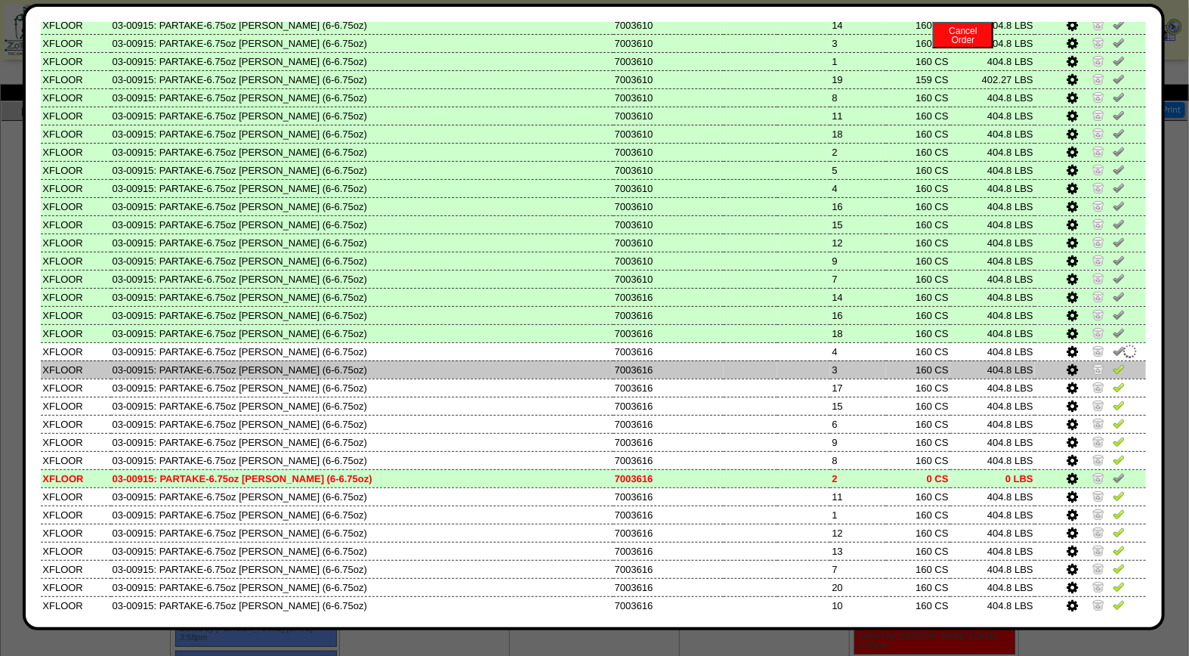
click at [1113, 363] on img at bounding box center [1119, 369] width 12 height 12
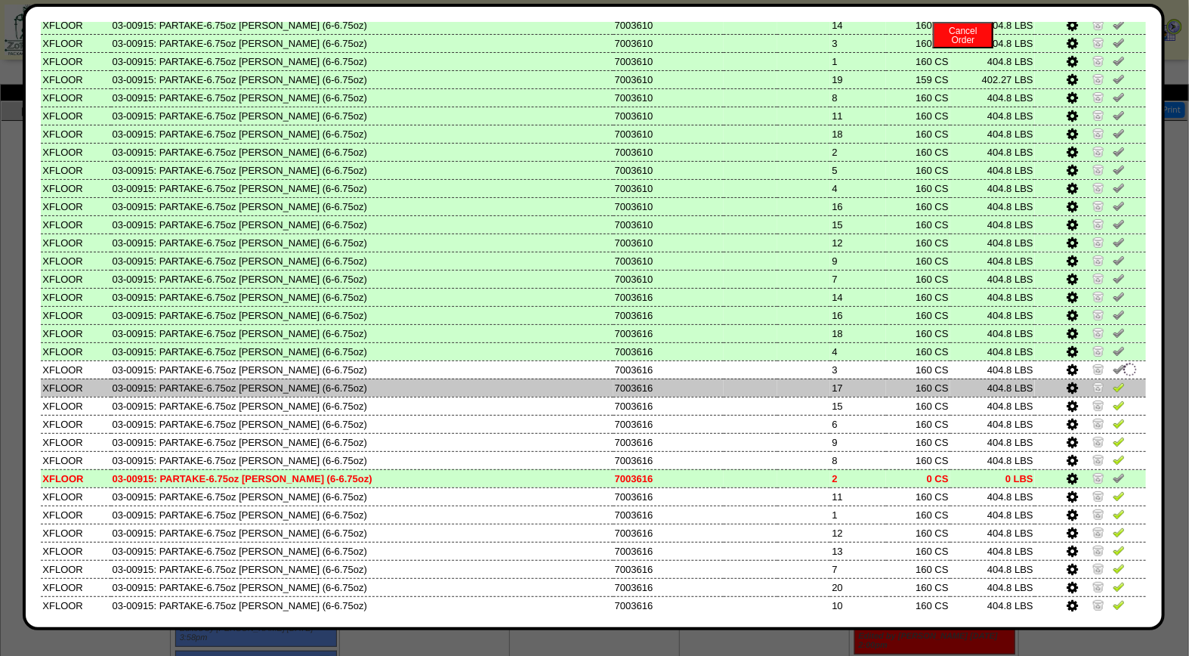
click at [1113, 381] on img at bounding box center [1119, 387] width 12 height 12
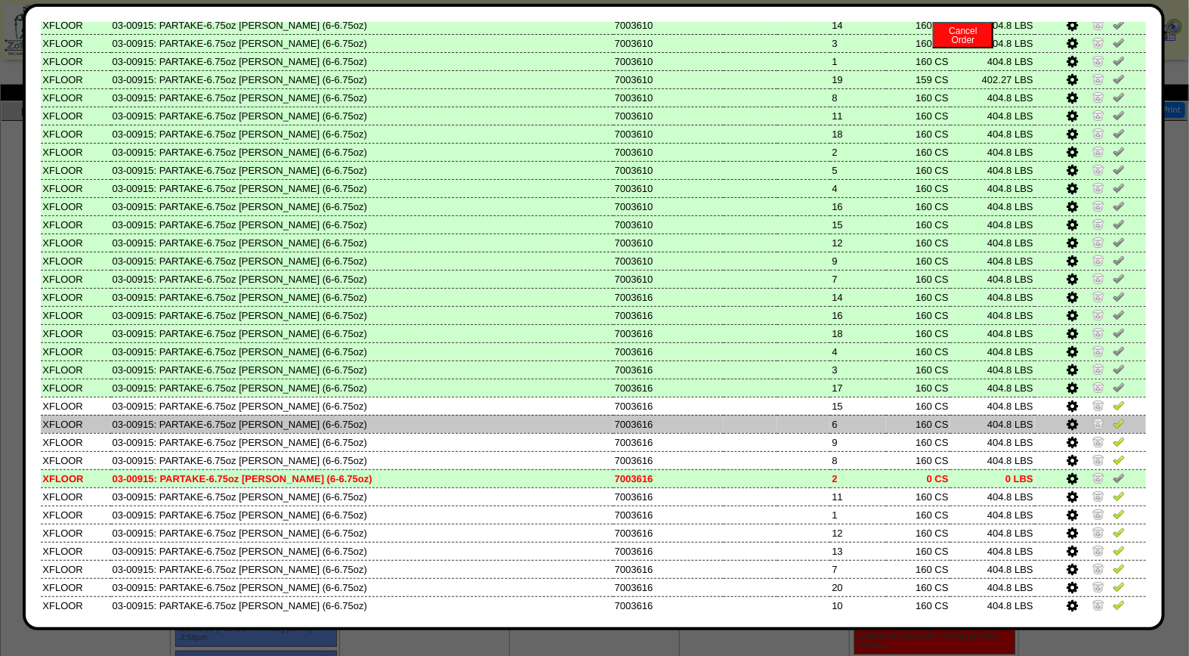
click at [1113, 417] on img at bounding box center [1119, 423] width 12 height 12
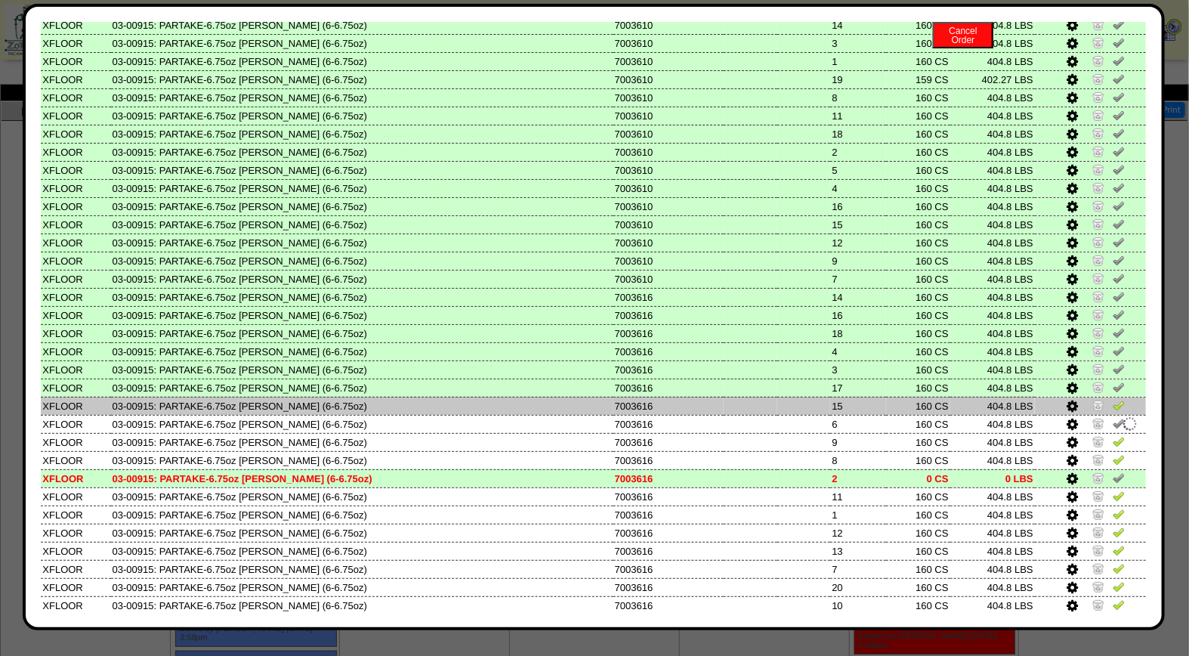
click at [1113, 399] on img at bounding box center [1119, 405] width 12 height 12
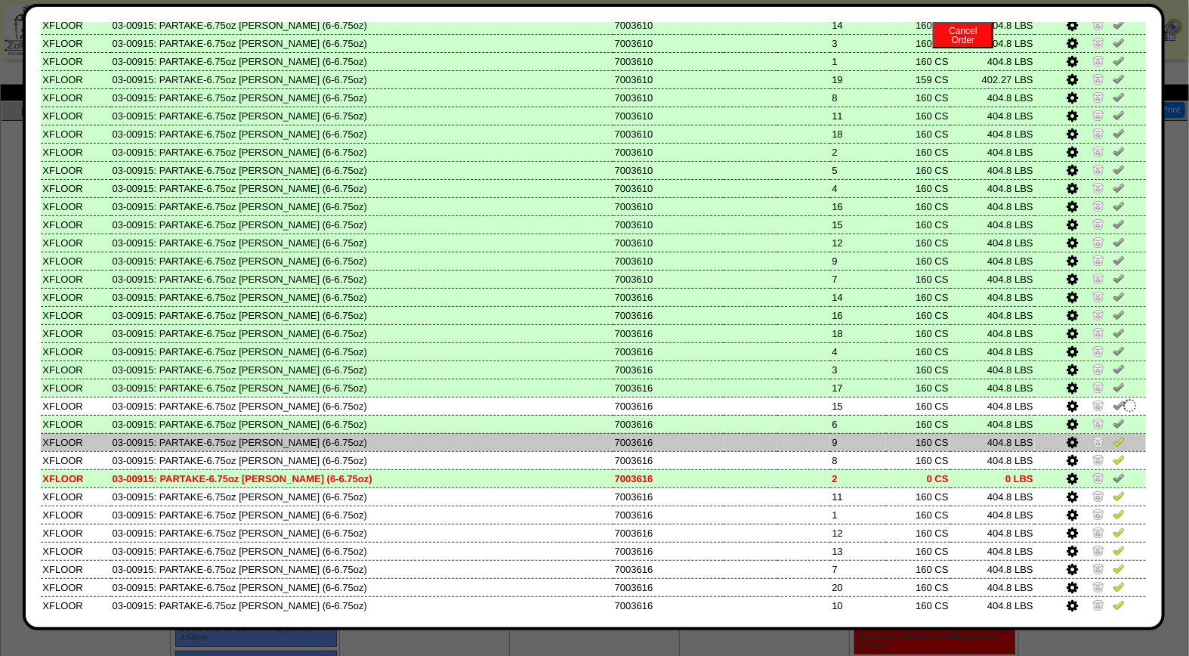
click at [1113, 435] on img at bounding box center [1119, 441] width 12 height 12
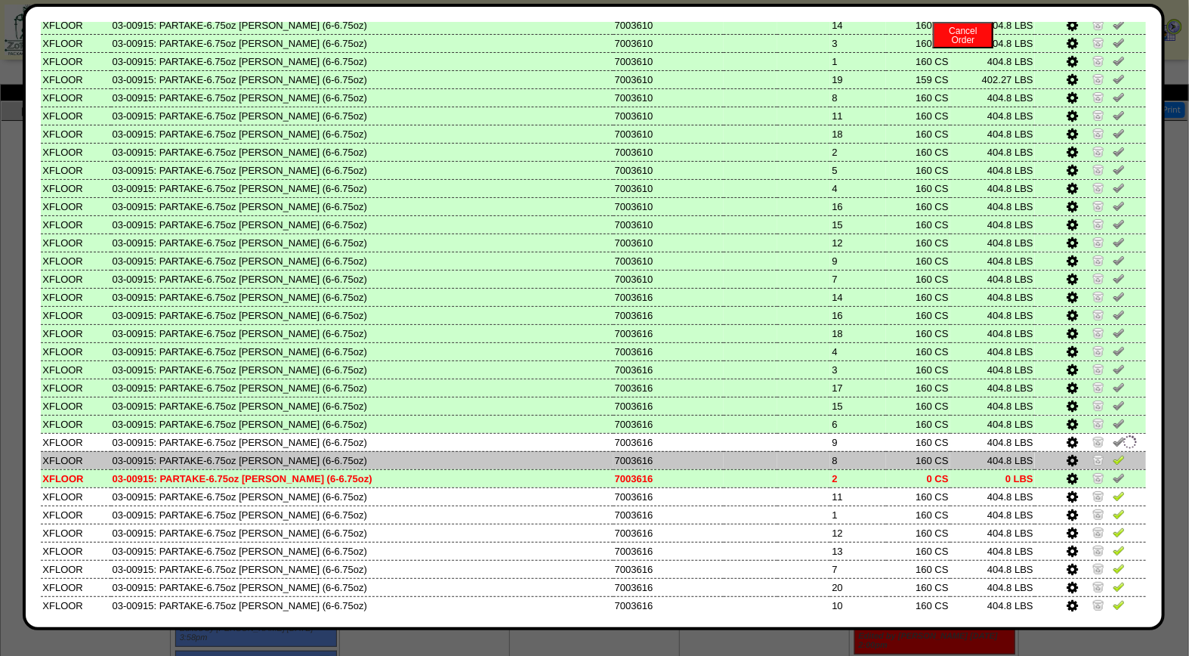
click at [1113, 453] on img at bounding box center [1119, 459] width 12 height 12
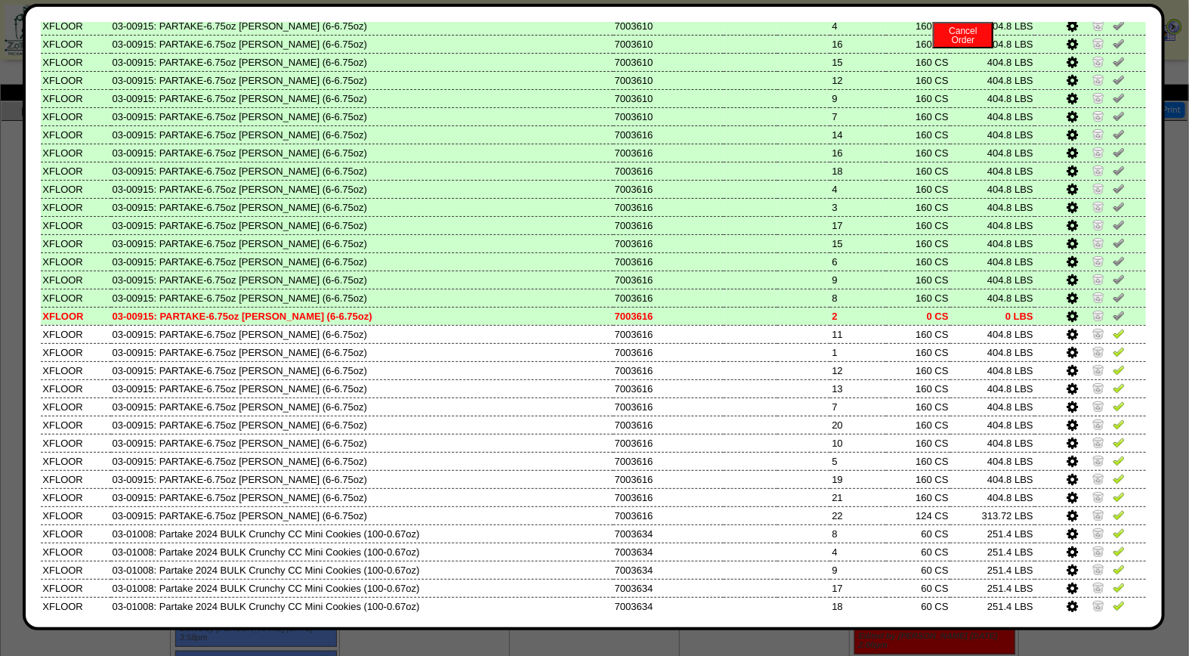
scroll to position [642, 0]
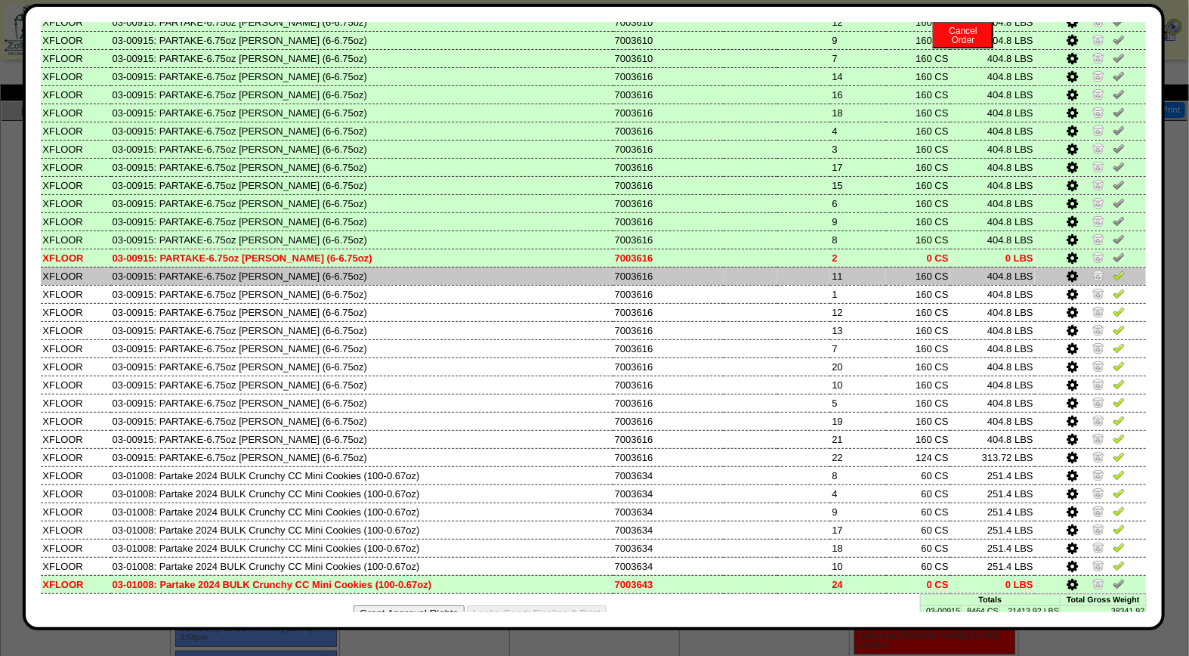
click at [1113, 269] on img at bounding box center [1119, 275] width 12 height 12
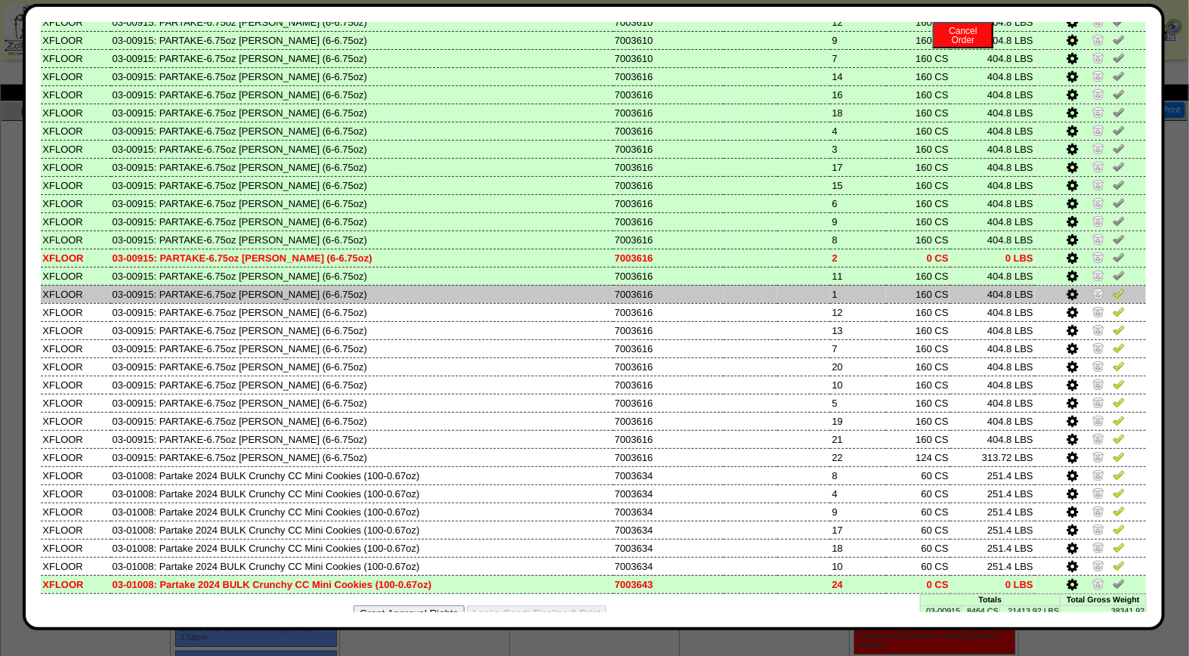
click at [1113, 287] on img at bounding box center [1119, 293] width 12 height 12
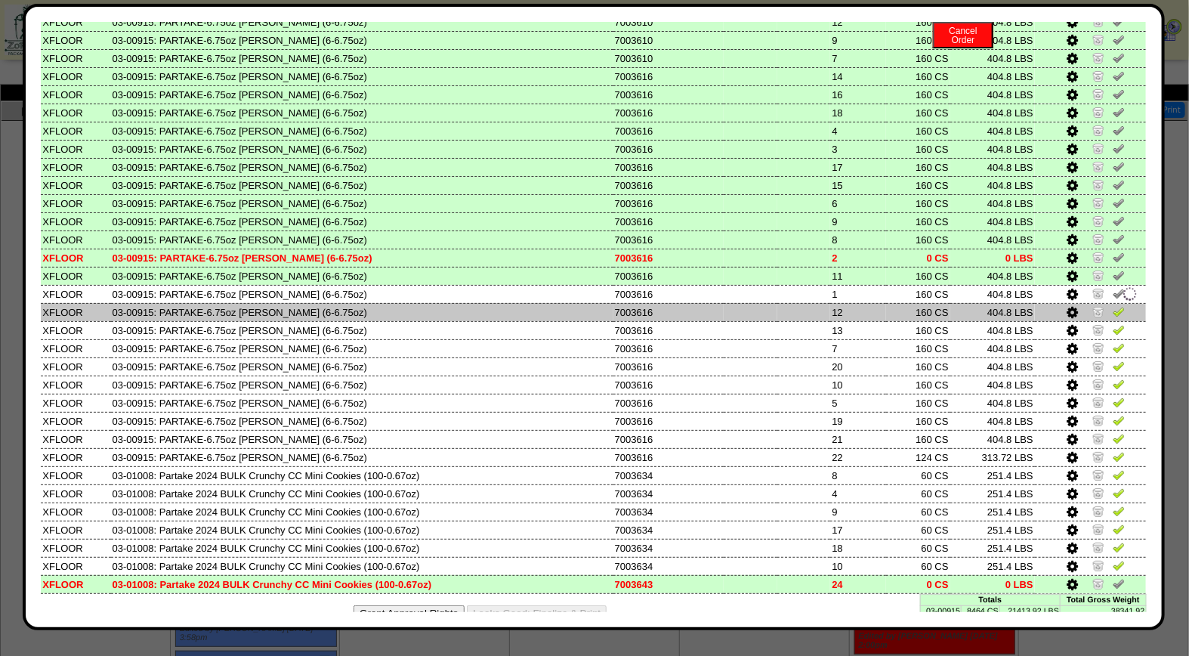
click at [1113, 305] on img at bounding box center [1119, 311] width 12 height 12
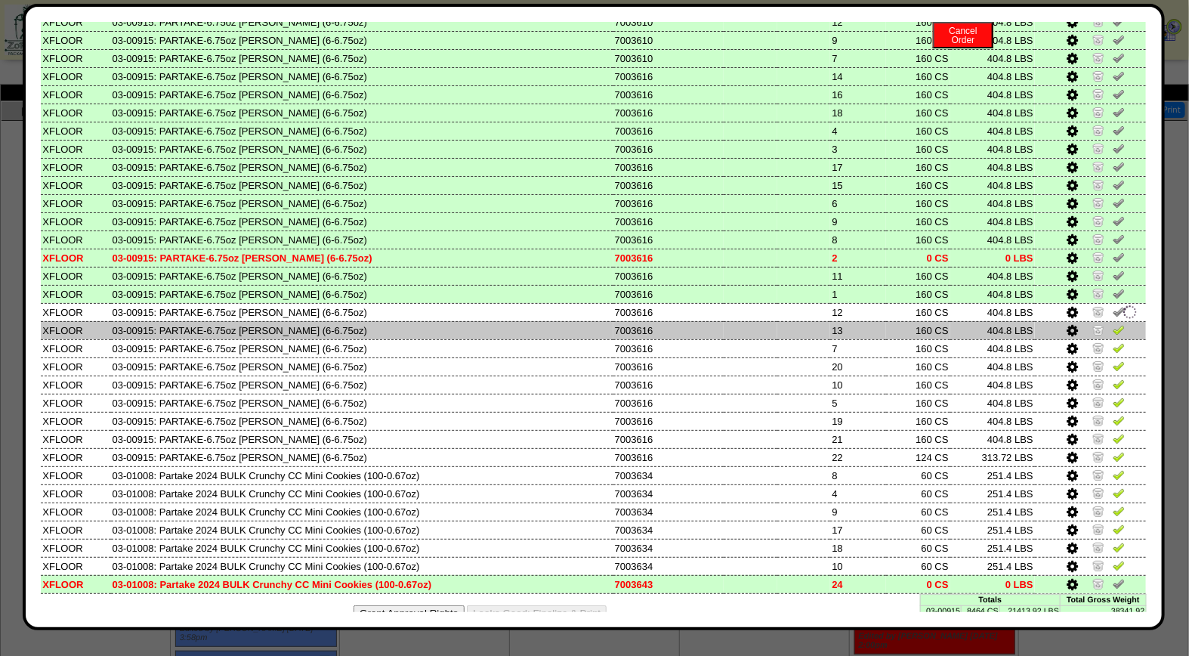
click at [1113, 326] on link at bounding box center [1119, 331] width 12 height 11
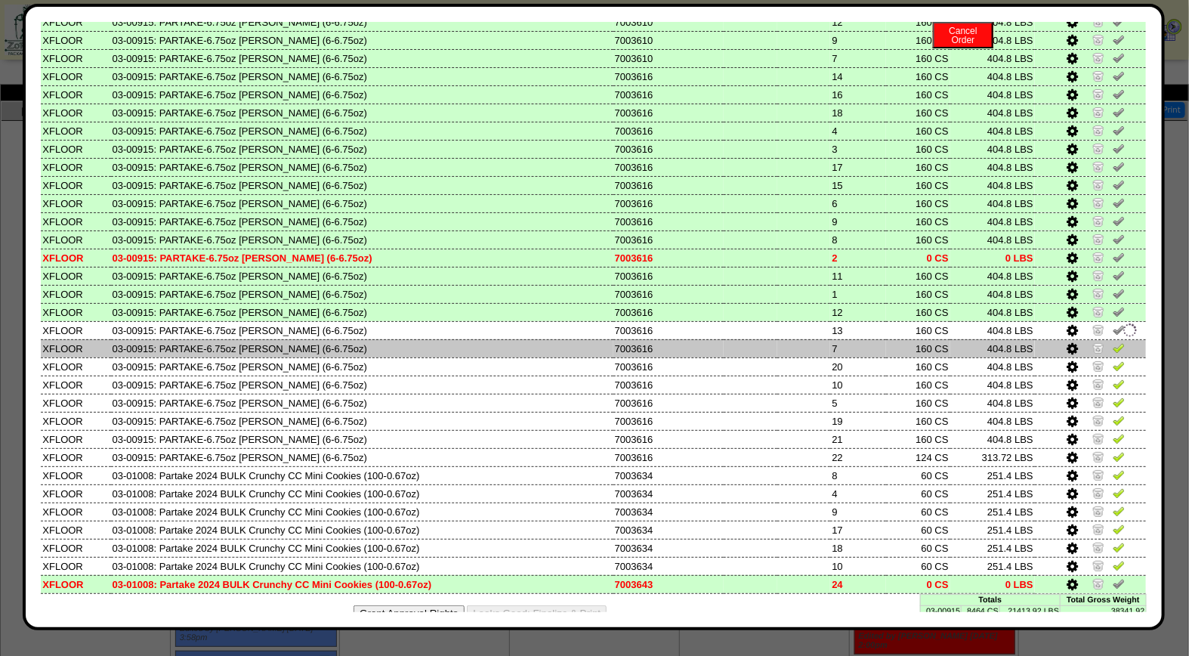
click at [1113, 341] on img at bounding box center [1119, 347] width 12 height 12
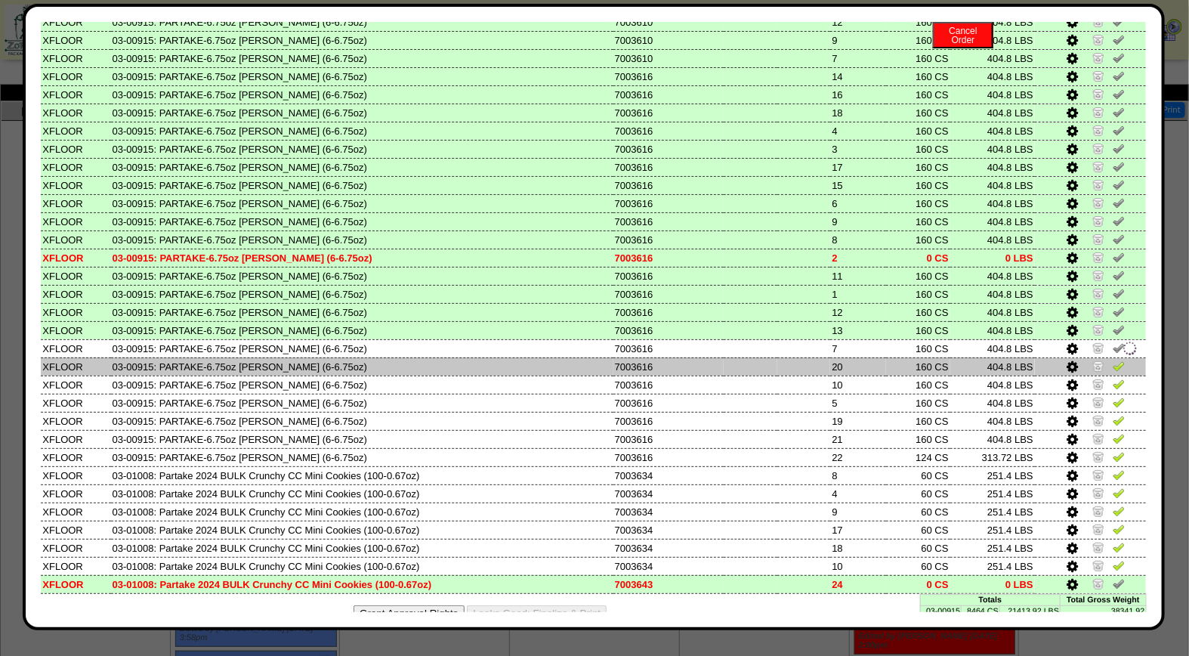
click at [1113, 360] on img at bounding box center [1119, 366] width 12 height 12
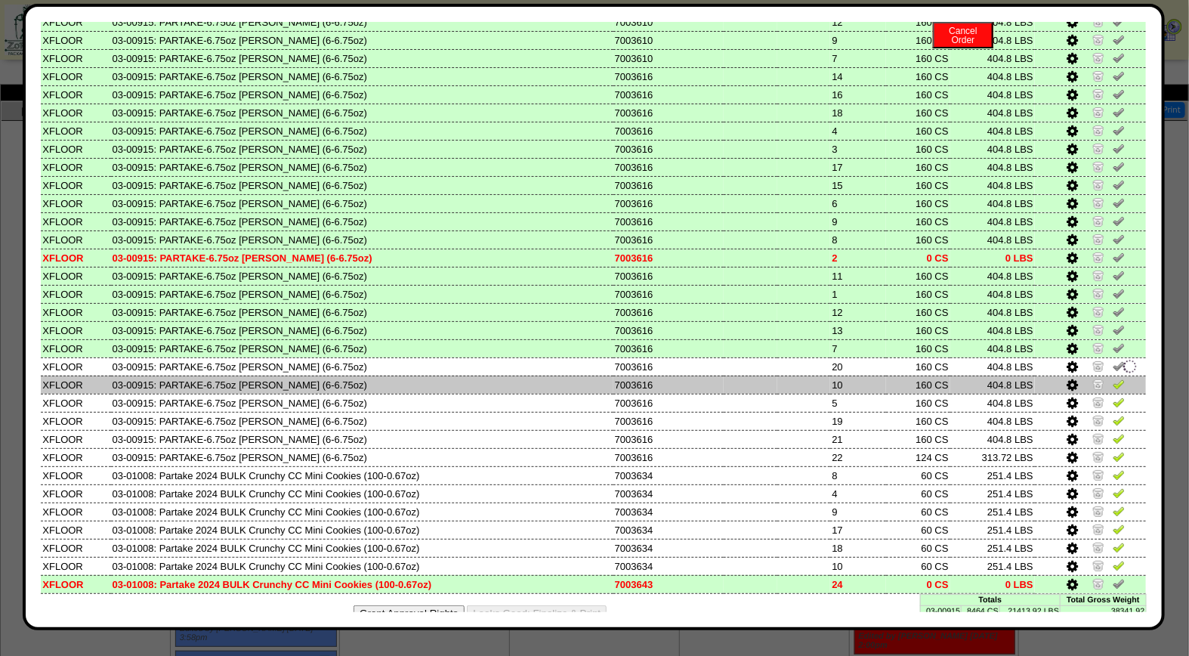
click at [1113, 378] on img at bounding box center [1119, 384] width 12 height 12
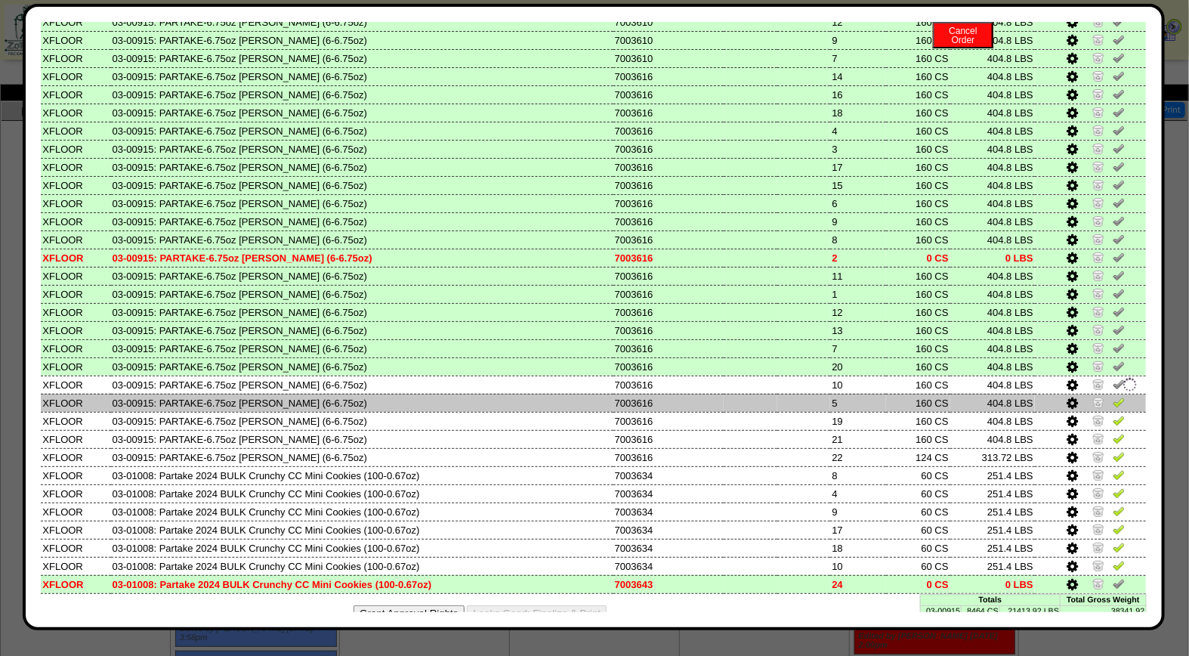
click at [1113, 396] on img at bounding box center [1119, 402] width 12 height 12
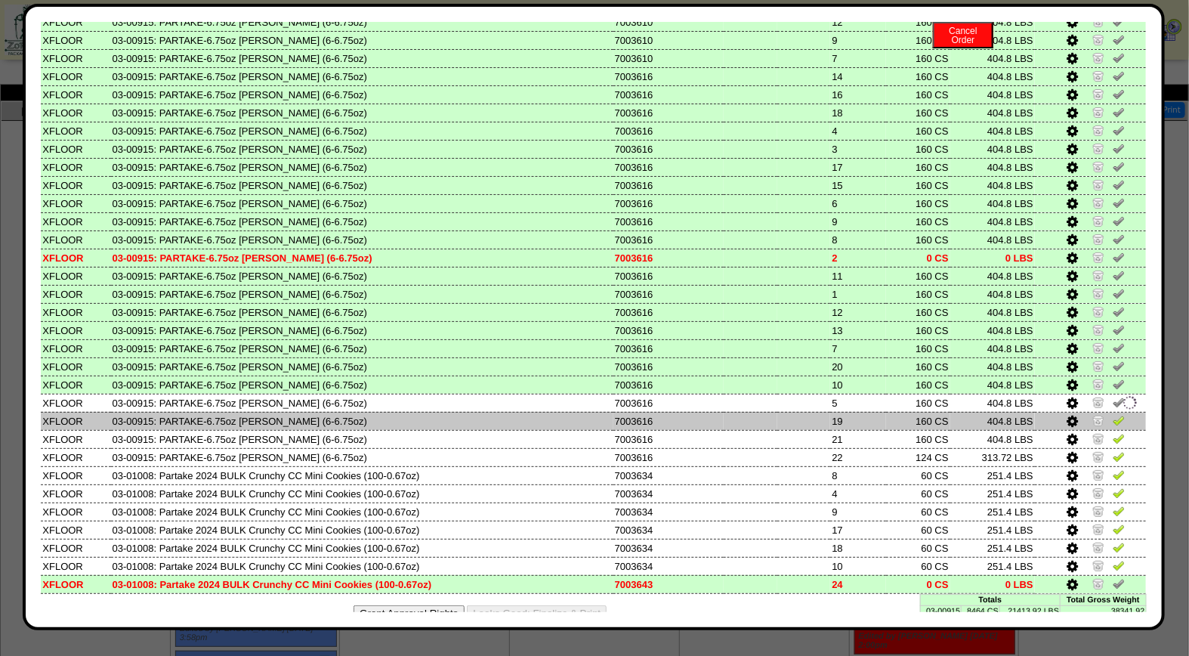
click at [1113, 414] on img at bounding box center [1119, 420] width 12 height 12
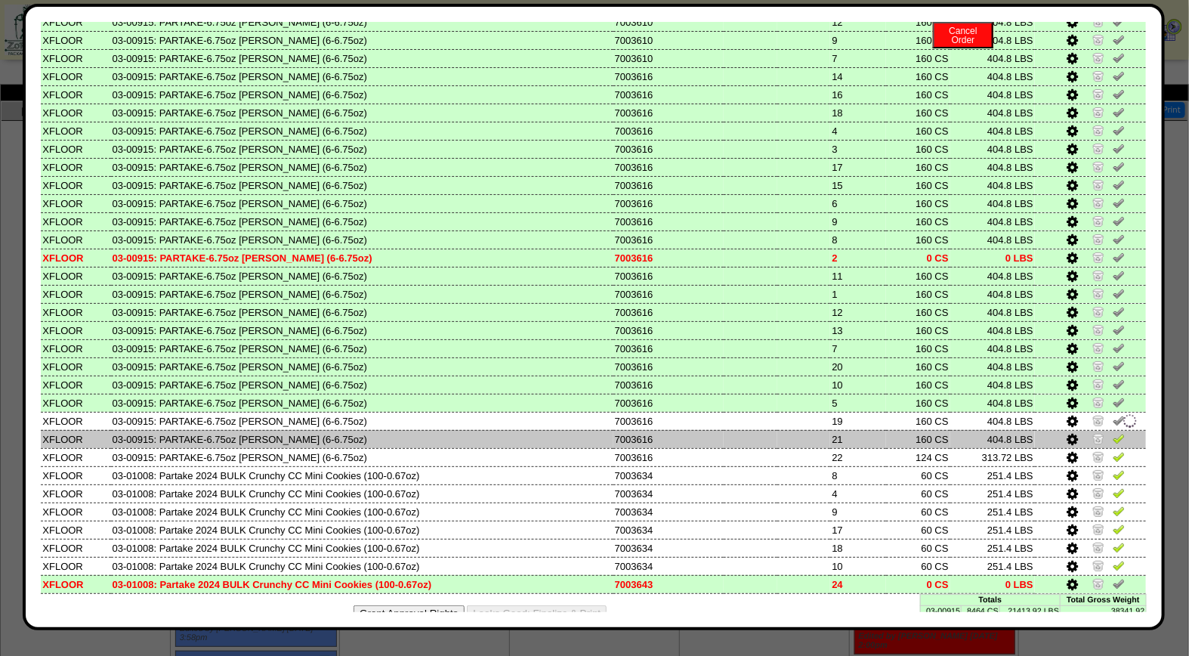
click at [1113, 432] on img at bounding box center [1119, 438] width 12 height 12
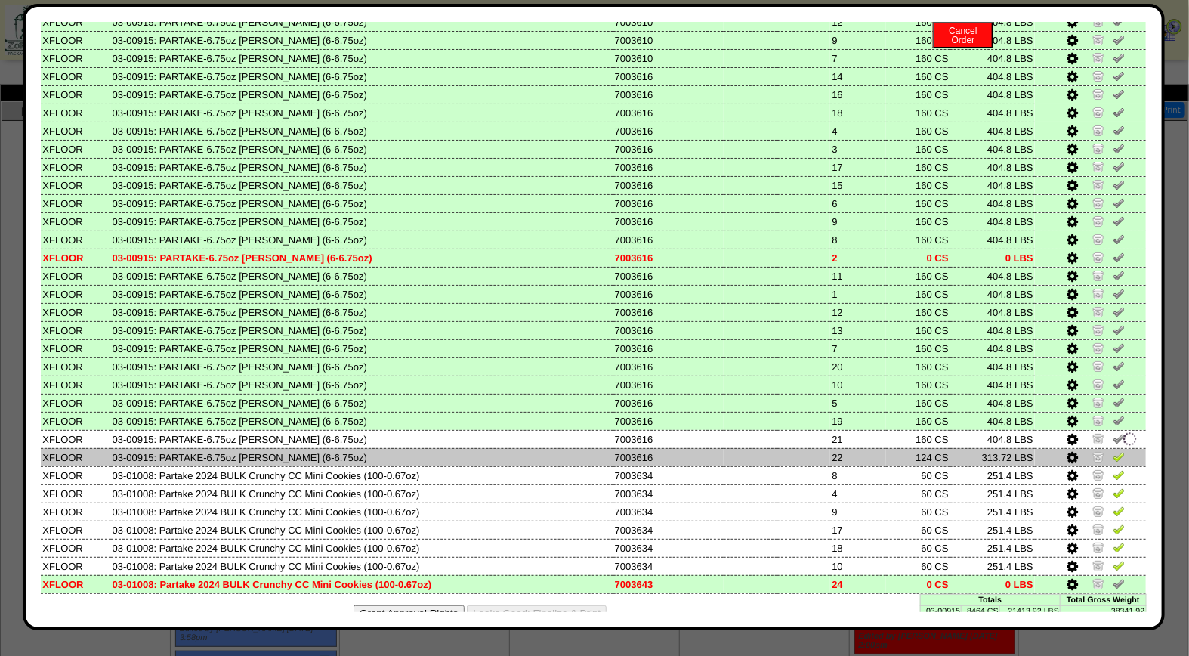
click at [1113, 450] on img at bounding box center [1119, 456] width 12 height 12
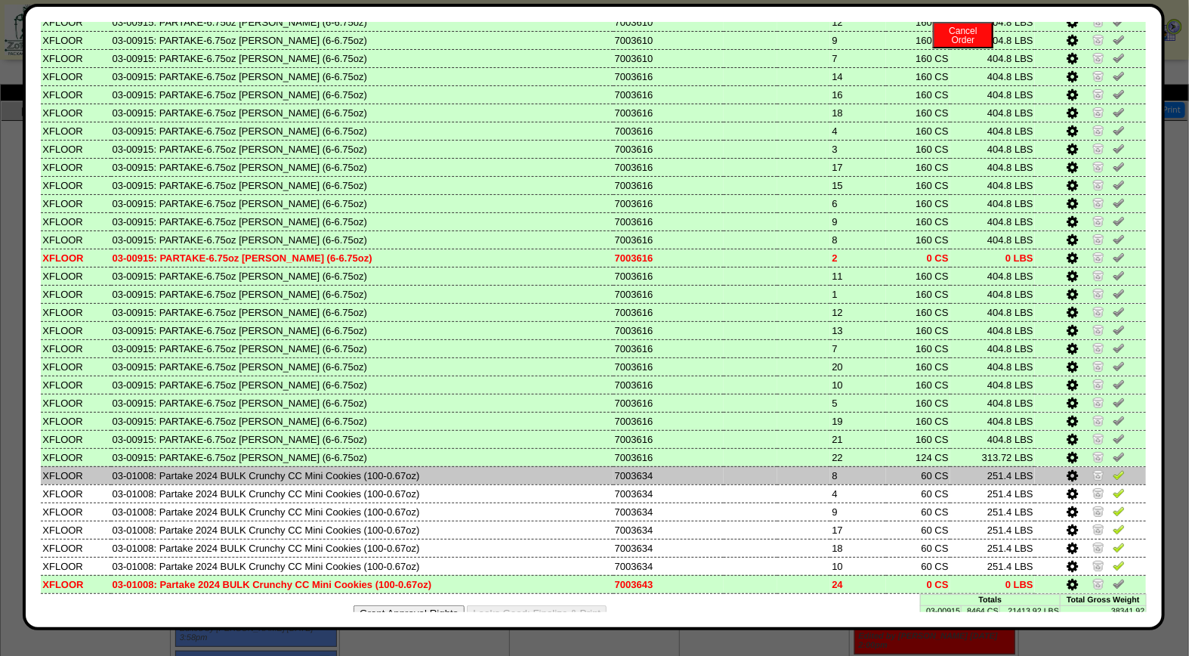
click at [1113, 468] on img at bounding box center [1119, 474] width 12 height 12
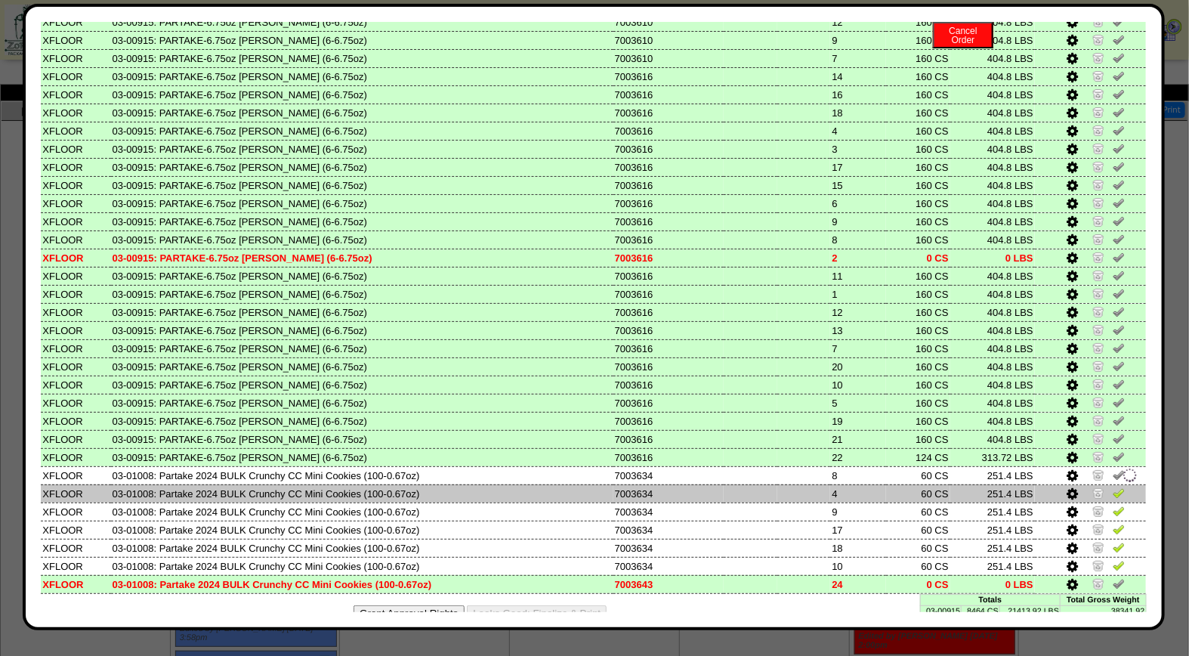
click at [1113, 486] on img at bounding box center [1119, 492] width 12 height 12
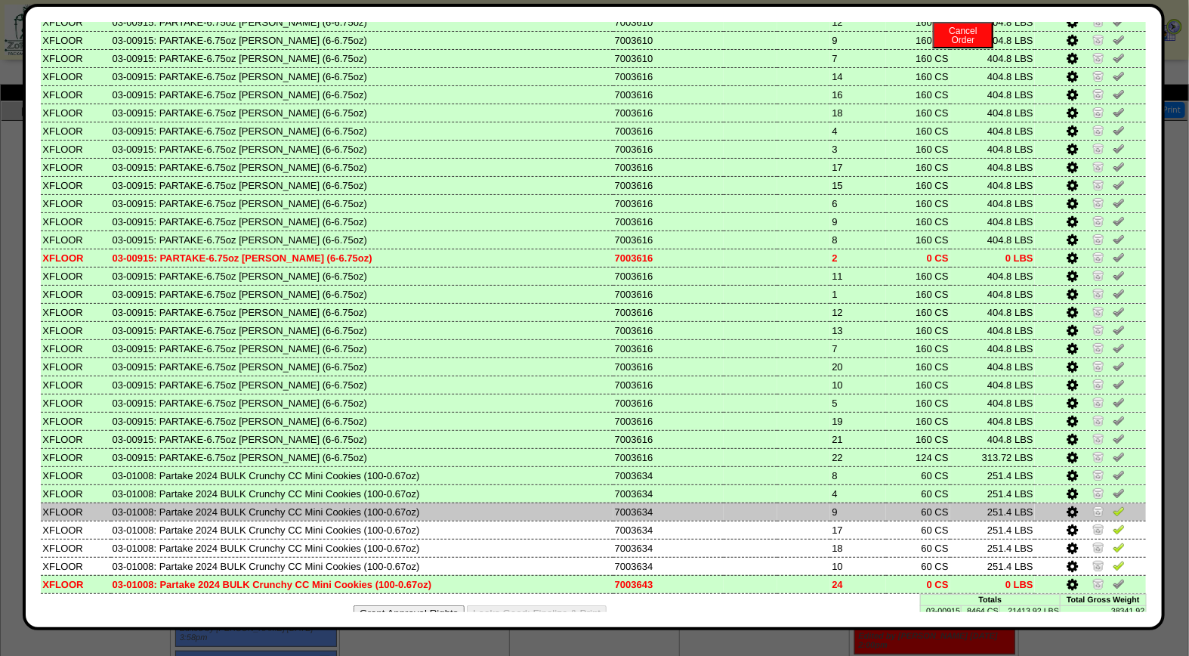
click at [1113, 505] on img at bounding box center [1119, 511] width 12 height 12
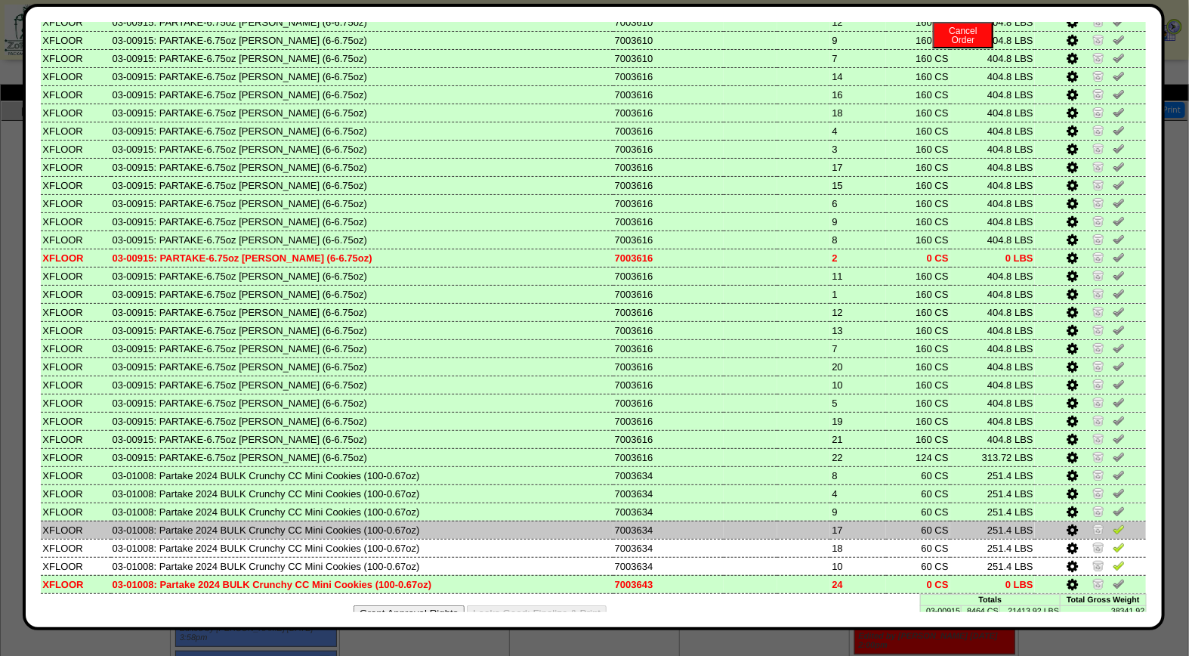
click at [1113, 523] on img at bounding box center [1119, 529] width 12 height 12
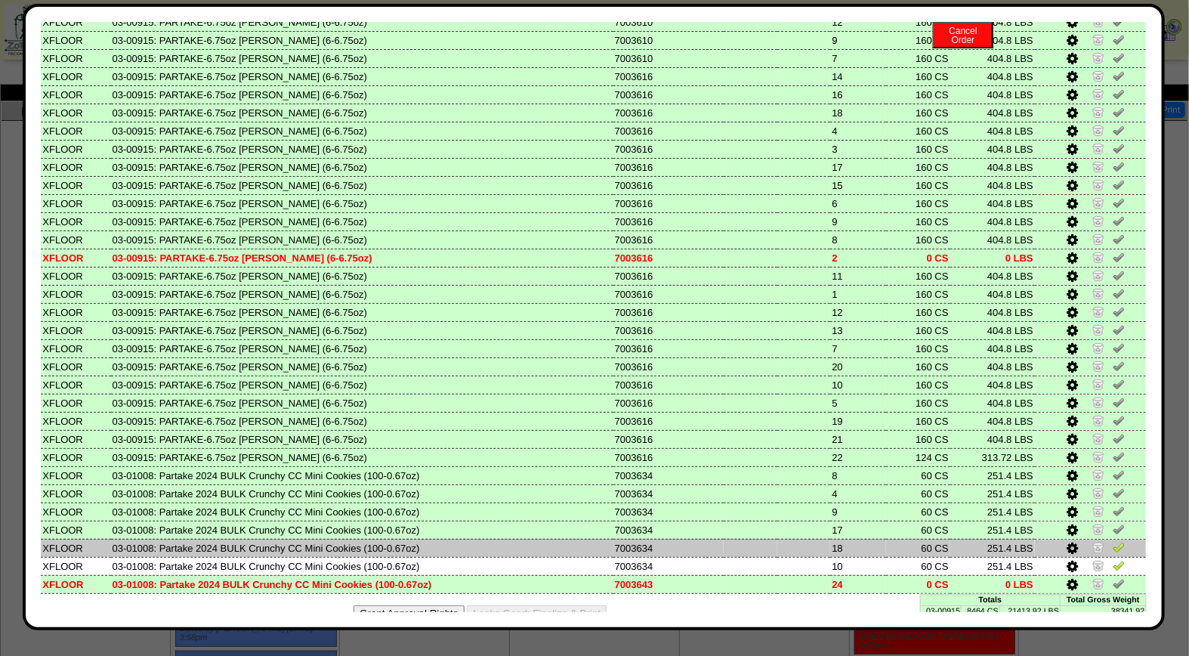
click at [1113, 541] on img at bounding box center [1119, 547] width 12 height 12
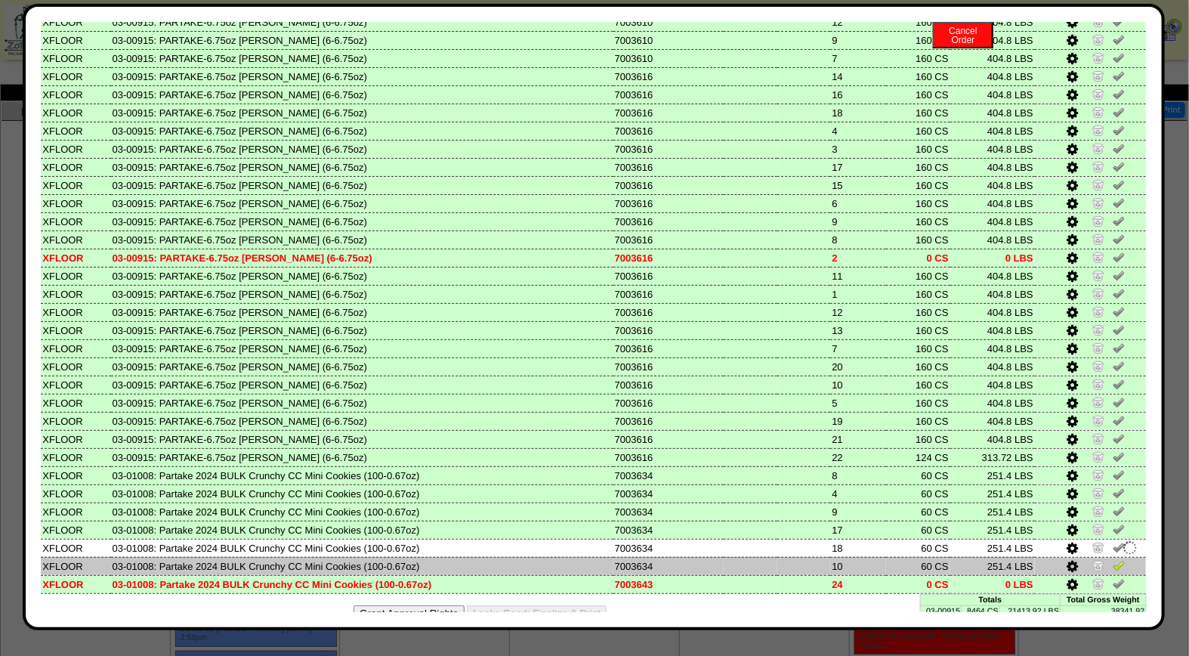
click at [1113, 559] on img at bounding box center [1119, 565] width 12 height 12
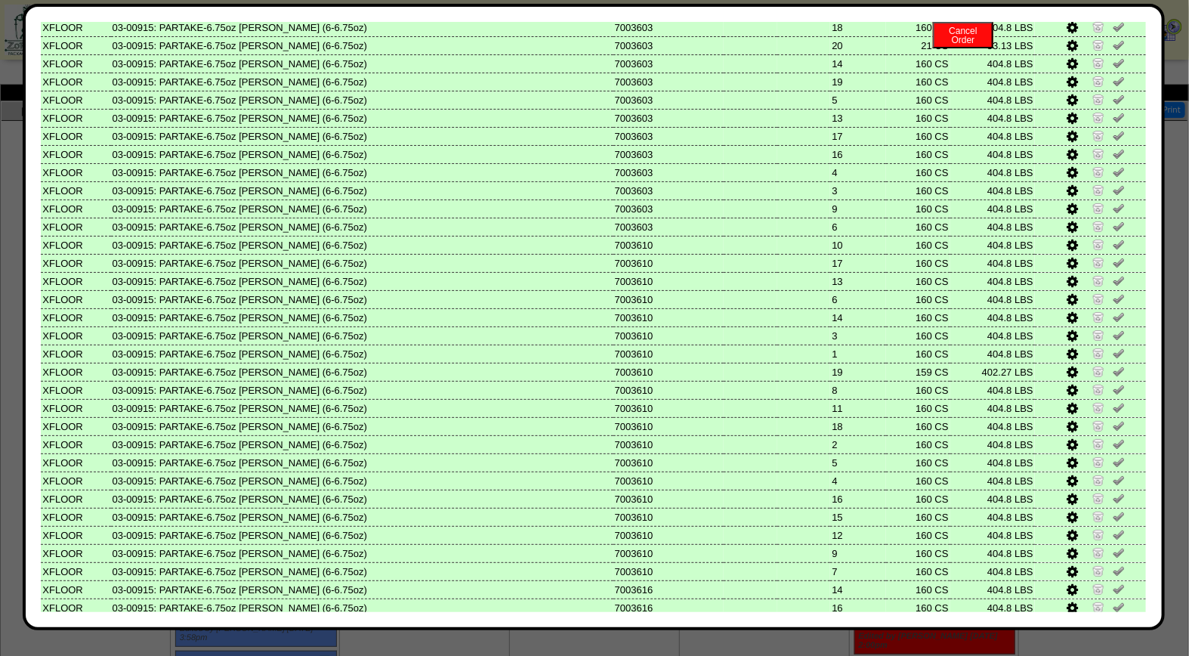
scroll to position [0, 0]
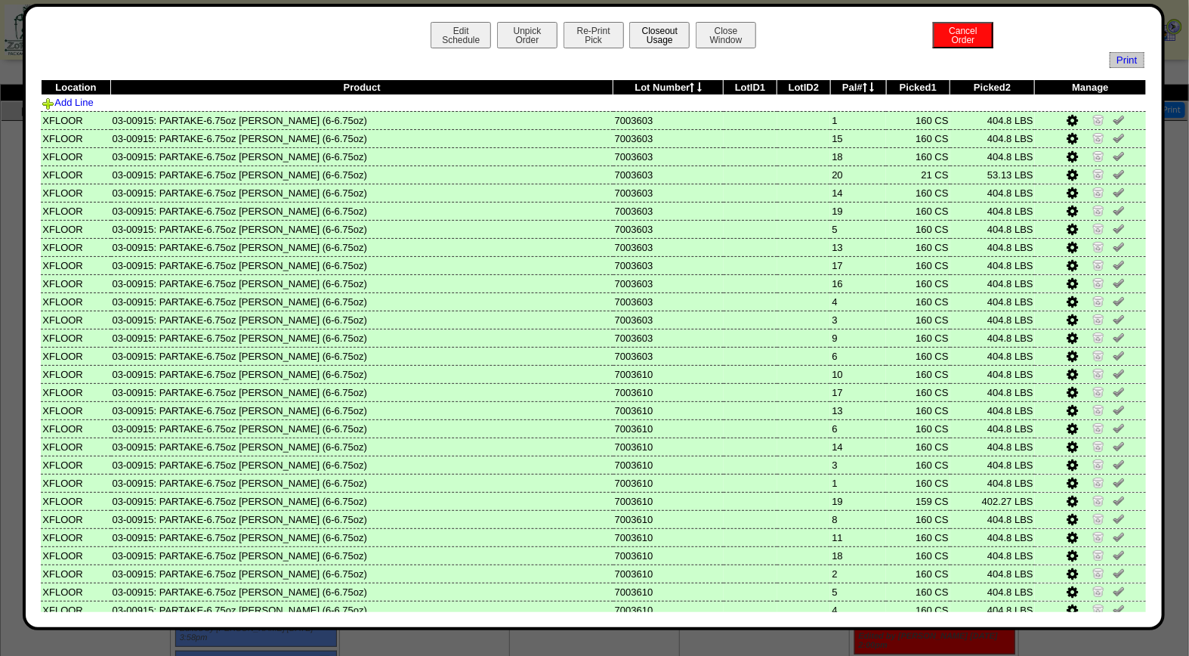
click at [653, 34] on button "Closeout Usage" at bounding box center [659, 35] width 60 height 26
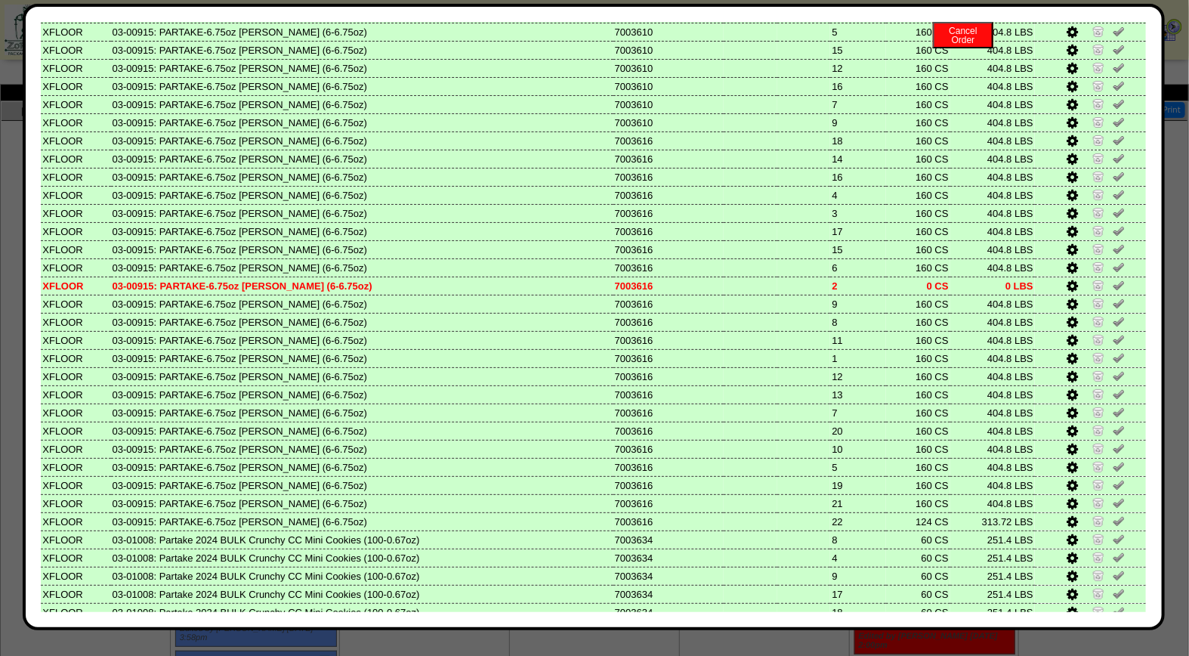
scroll to position [642, 0]
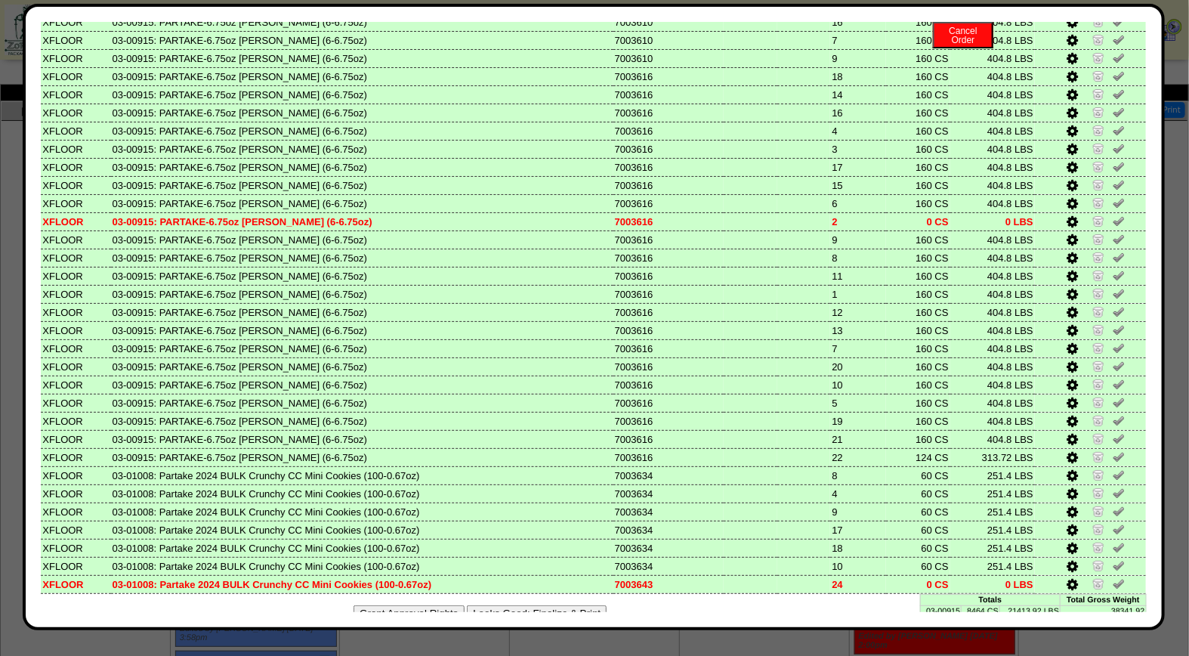
click at [546, 605] on button "Looks Good: Finalize & Print" at bounding box center [537, 613] width 140 height 16
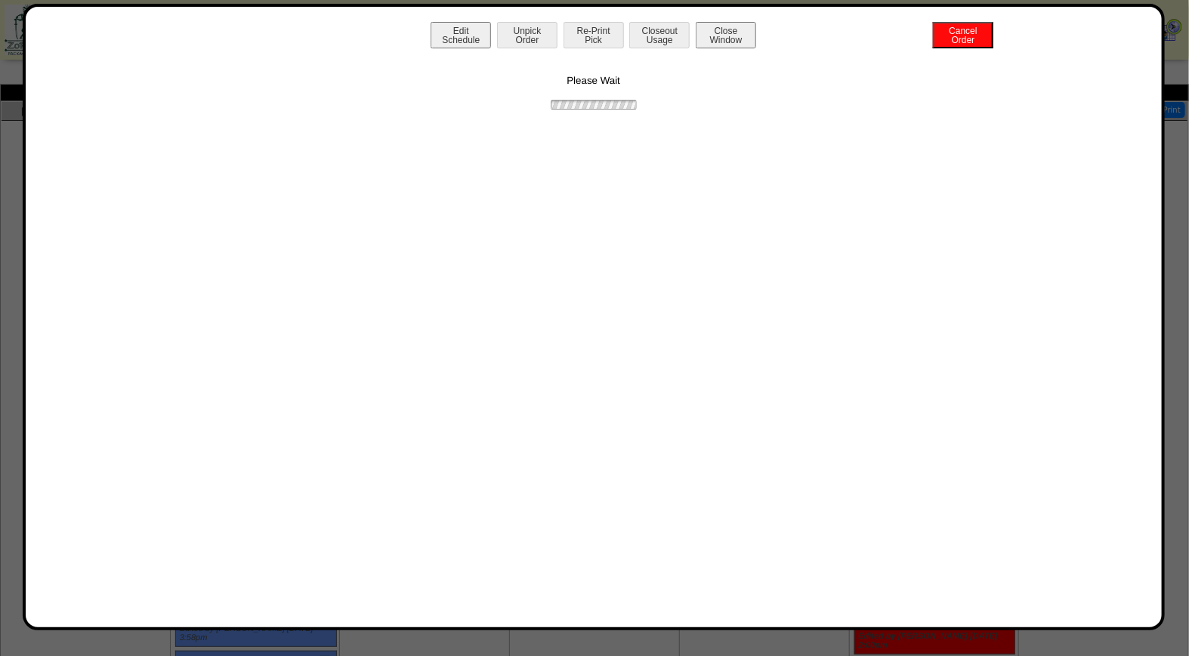
scroll to position [0, 0]
click at [600, 34] on button "Print BOL" at bounding box center [594, 35] width 60 height 26
